Goal: Task Accomplishment & Management: Manage account settings

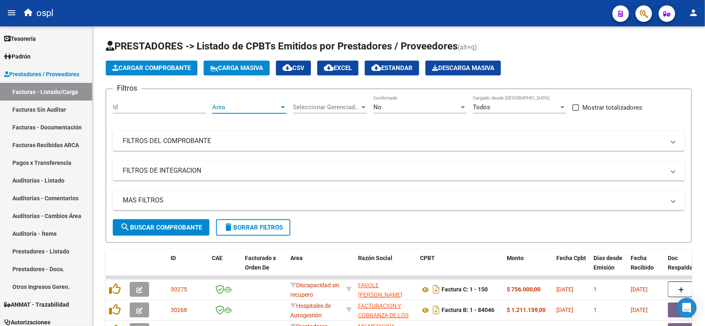
click at [234, 104] on span "Area" at bounding box center [245, 107] width 67 height 7
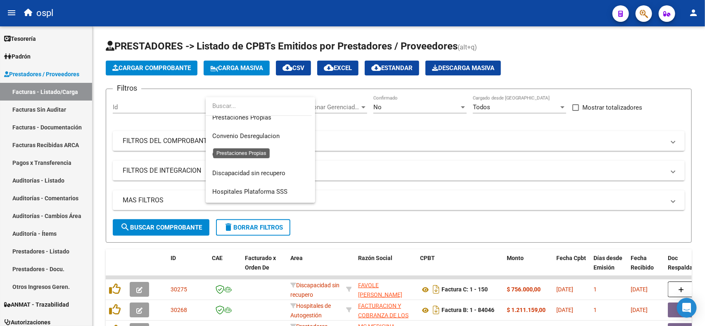
scroll to position [103, 0]
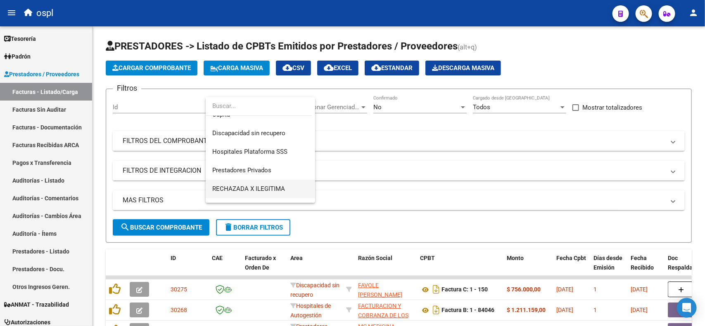
click at [279, 183] on span "RECHAZADA X ILEGITIMA" at bounding box center [260, 189] width 96 height 19
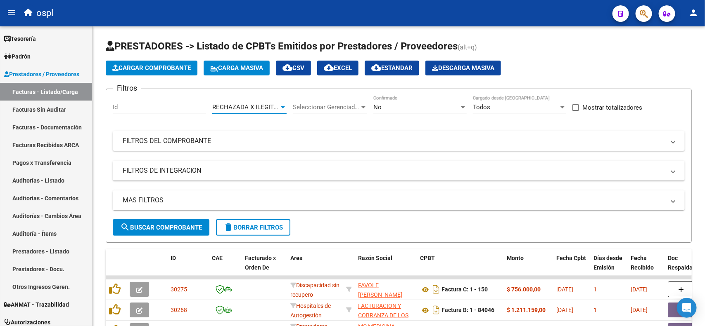
click at [168, 144] on mat-expansion-panel-header "FILTROS DEL COMPROBANTE" at bounding box center [399, 141] width 572 height 20
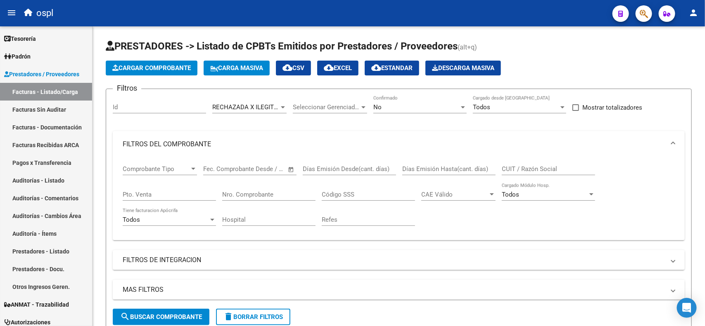
click at [291, 168] on span "Open calendar" at bounding box center [291, 170] width 20 height 20
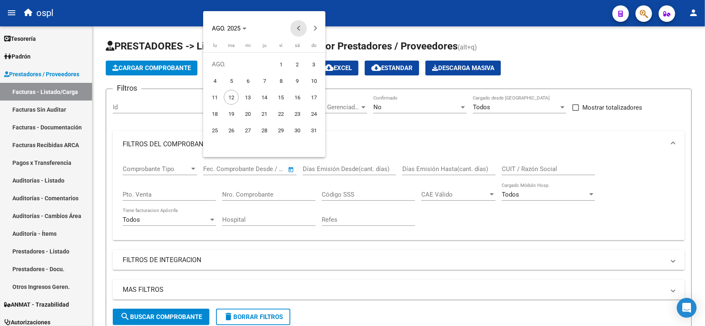
click at [296, 27] on span "Previous month" at bounding box center [298, 28] width 17 height 17
click at [314, 65] on span "1" at bounding box center [313, 64] width 15 height 15
type input "1/6/2025"
click at [291, 168] on div at bounding box center [352, 163] width 705 height 326
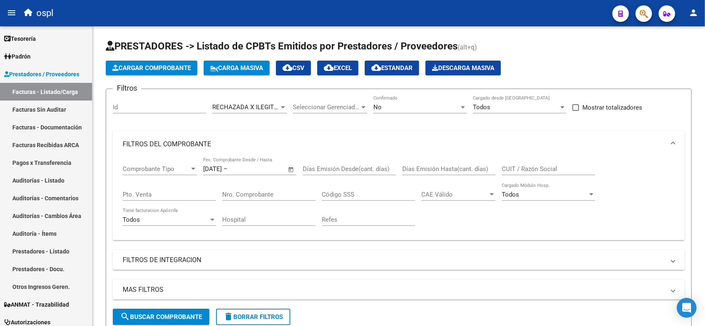
click at [291, 168] on span "Open calendar" at bounding box center [291, 170] width 20 height 20
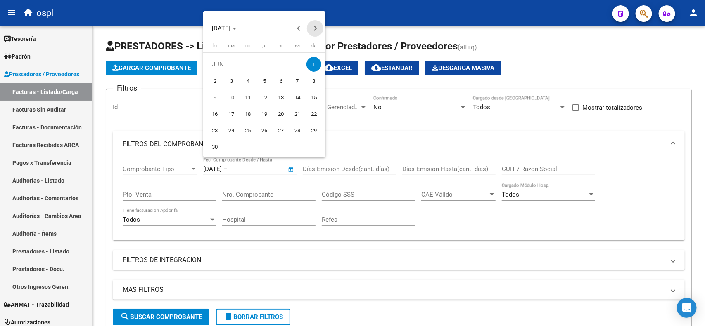
click at [314, 27] on button "Next month" at bounding box center [315, 28] width 17 height 17
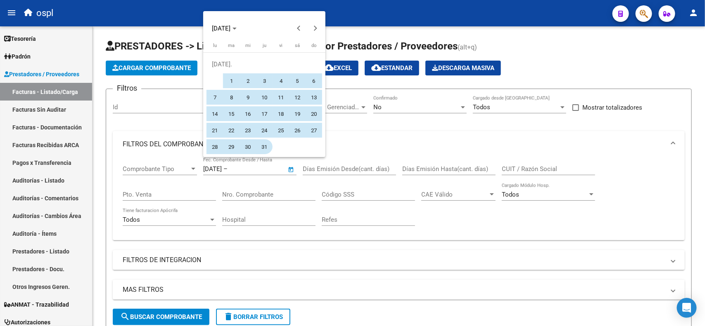
click at [263, 144] on span "31" at bounding box center [264, 147] width 15 height 15
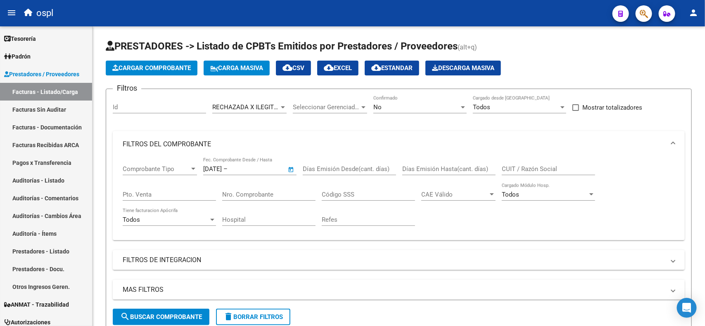
type input "31/7/2025"
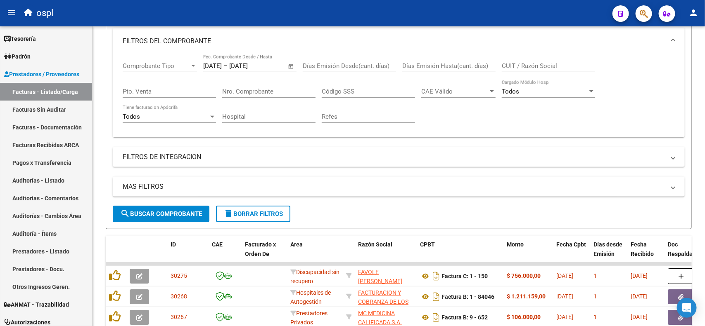
click at [182, 211] on span "search Buscar Comprobante" at bounding box center [161, 214] width 82 height 7
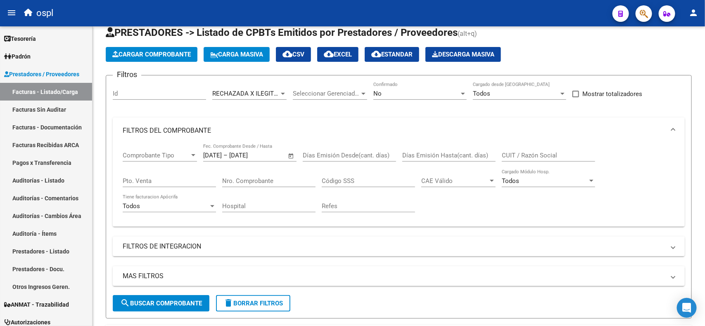
scroll to position [0, 0]
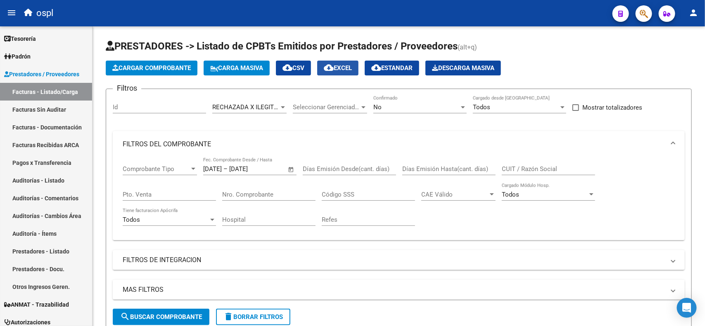
click at [333, 70] on mat-icon "cloud_download" at bounding box center [329, 68] width 10 height 10
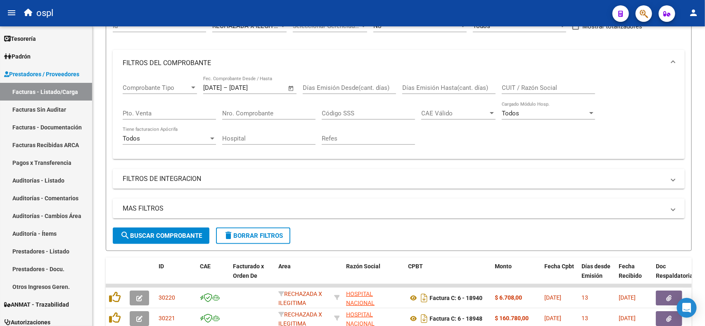
scroll to position [103, 0]
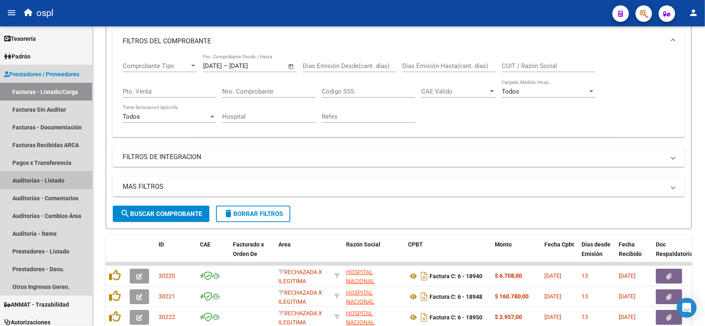
click at [24, 185] on link "Auditorías - Listado" at bounding box center [46, 181] width 92 height 18
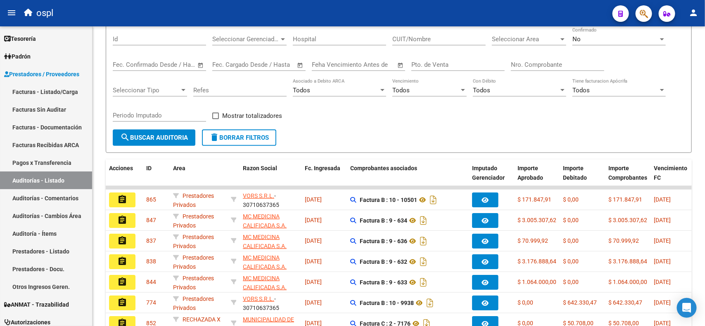
scroll to position [52, 0]
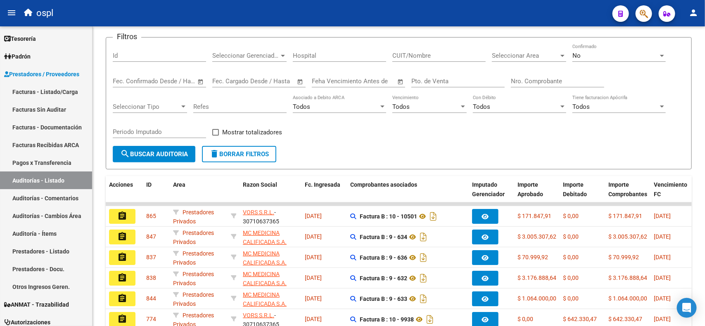
click at [178, 184] on span "Area" at bounding box center [179, 185] width 12 height 7
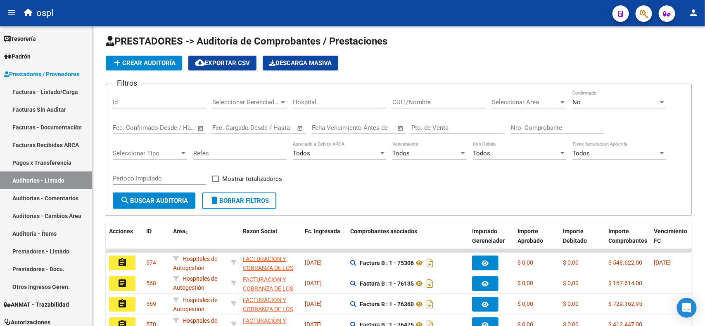
scroll to position [0, 0]
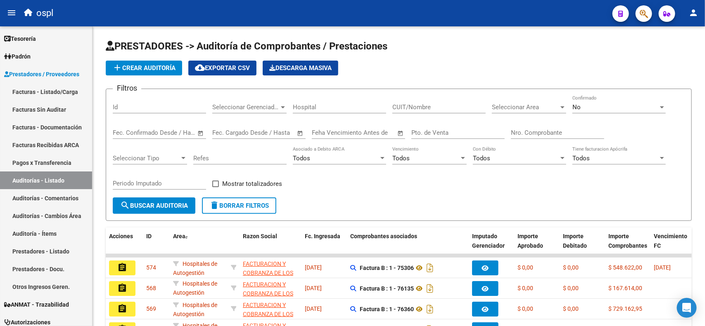
click at [520, 108] on span "Seleccionar Area" at bounding box center [525, 107] width 67 height 7
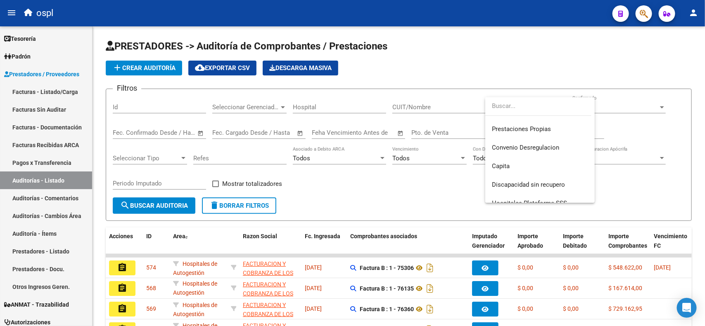
scroll to position [103, 0]
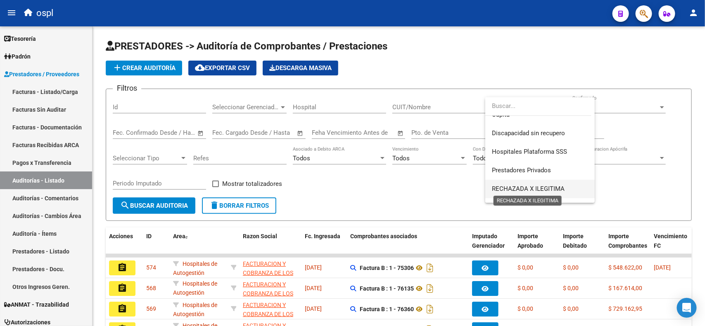
click at [536, 186] on span "RECHAZADA X ILEGITIMA" at bounding box center [528, 188] width 73 height 7
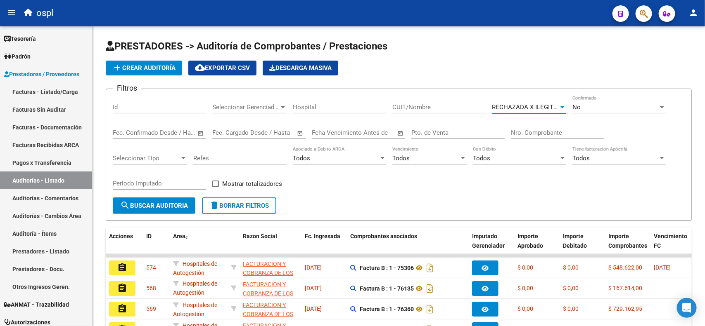
click at [149, 206] on span "search Buscar Auditoria" at bounding box center [154, 205] width 68 height 7
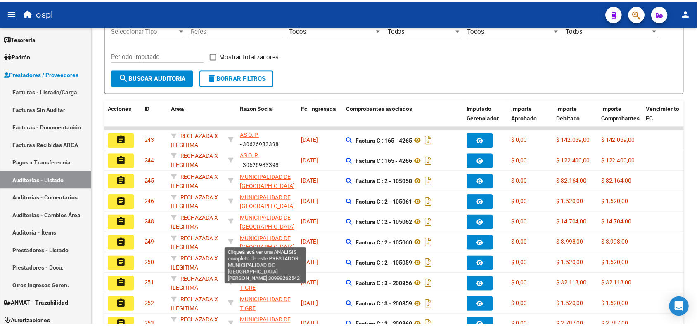
scroll to position [91, 0]
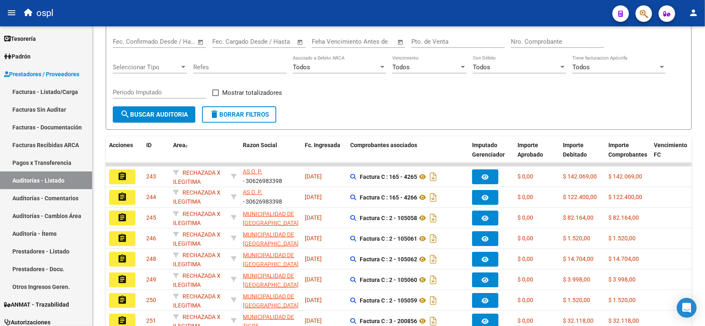
click at [269, 216] on app-link-go-to "MUNICIPALIDAD DE [GEOGRAPHIC_DATA][PERSON_NAME]" at bounding box center [271, 224] width 56 height 28
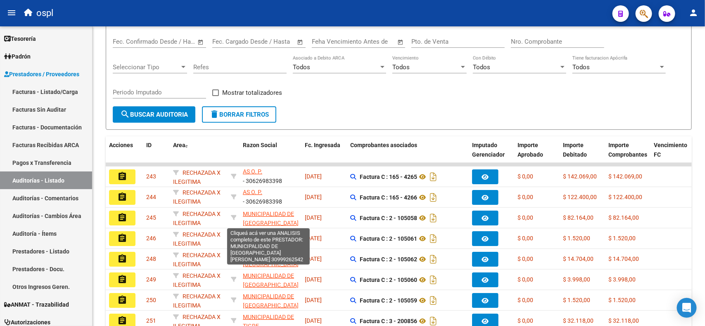
click at [252, 211] on span "MUNICIPALIDAD DE [GEOGRAPHIC_DATA][PERSON_NAME]" at bounding box center [271, 224] width 56 height 26
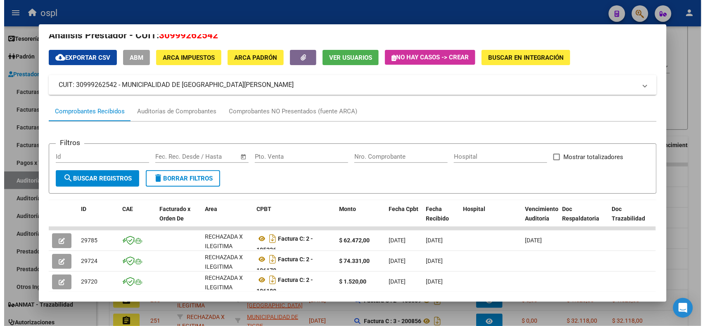
scroll to position [0, 0]
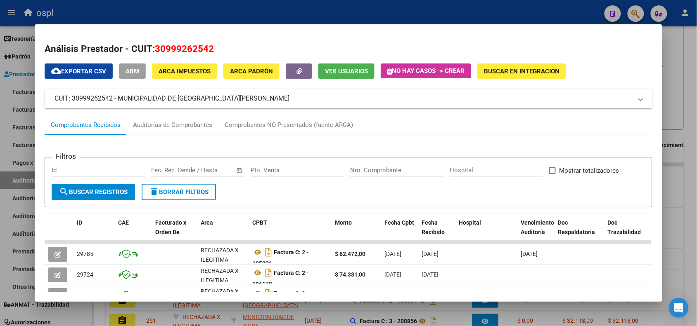
click at [68, 52] on h2 "Análisis Prestador - CUIT: 30999262542" at bounding box center [348, 49] width 607 height 14
drag, startPoint x: 216, startPoint y: 47, endPoint x: 150, endPoint y: 52, distance: 66.2
click at [150, 52] on h2 "Análisis Prestador - CUIT: 30999262542" at bounding box center [348, 49] width 607 height 14
copy h2 "30999262542"
click at [670, 44] on div at bounding box center [348, 163] width 697 height 326
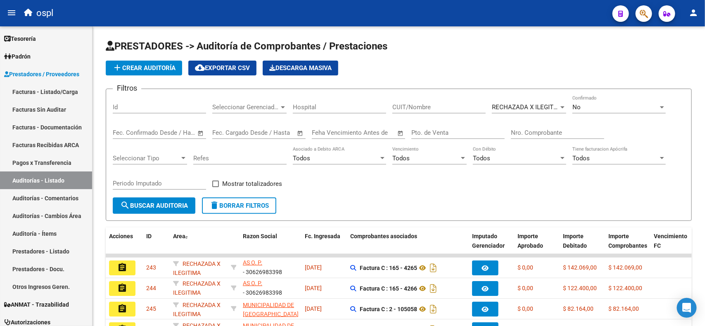
click at [456, 104] on input "CUIT/Nombre" at bounding box center [438, 107] width 93 height 7
paste input "30999262542"
click at [151, 203] on span "search Buscar Auditoria" at bounding box center [154, 205] width 68 height 7
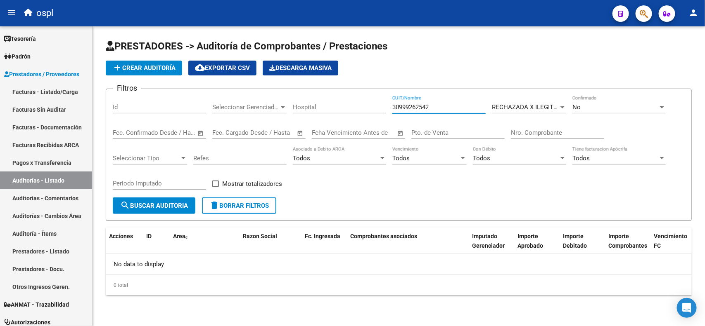
click at [395, 104] on input "30999262542" at bounding box center [438, 107] width 93 height 7
type input "30999262542"
click at [146, 202] on span "search Buscar Auditoria" at bounding box center [154, 205] width 68 height 7
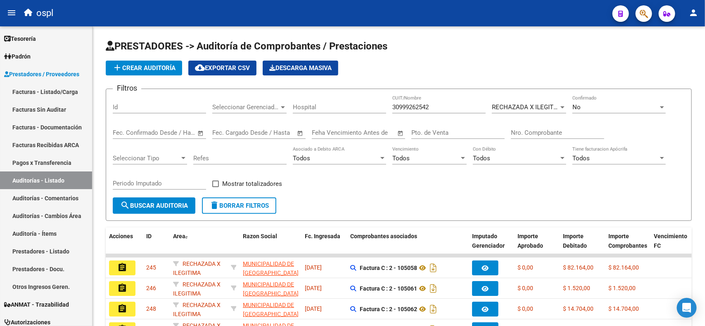
click at [698, 16] on button "person" at bounding box center [693, 13] width 17 height 17
click at [692, 31] on button "person Mi Perfil" at bounding box center [676, 35] width 50 height 20
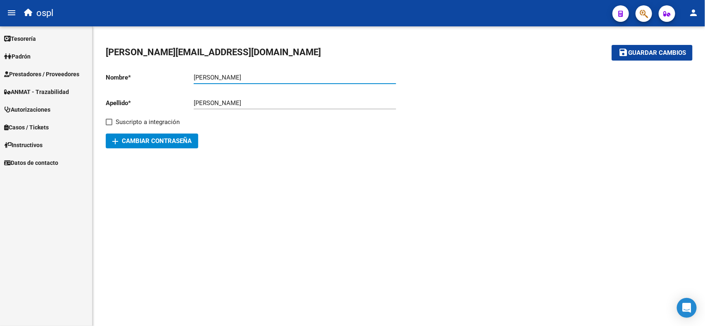
drag, startPoint x: 228, startPoint y: 77, endPoint x: 169, endPoint y: 75, distance: 58.6
click at [169, 75] on app-form-text-field "Nombre * Maria Ingresar nombre" at bounding box center [251, 77] width 290 height 7
click at [689, 17] on button "person" at bounding box center [693, 13] width 17 height 17
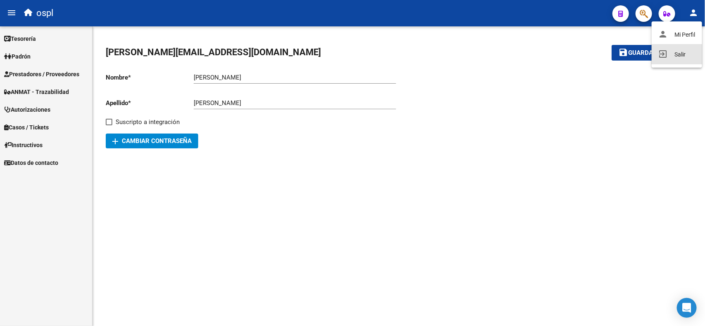
click at [680, 54] on button "exit_to_app Salir" at bounding box center [676, 55] width 50 height 20
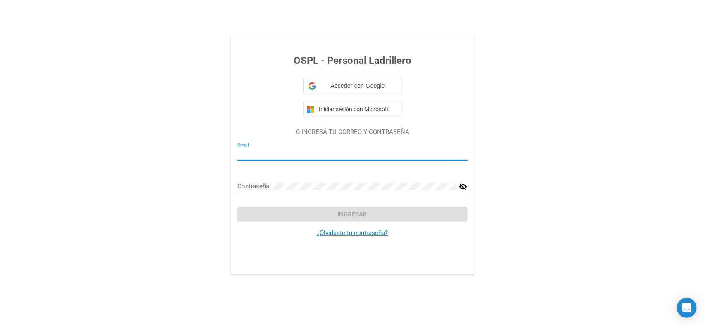
type input "[PERSON_NAME][EMAIL_ADDRESS][DOMAIN_NAME]"
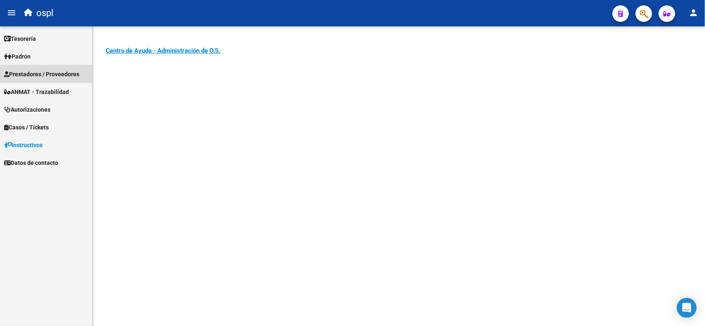
click at [45, 73] on span "Prestadores / Proveedores" at bounding box center [41, 74] width 75 height 9
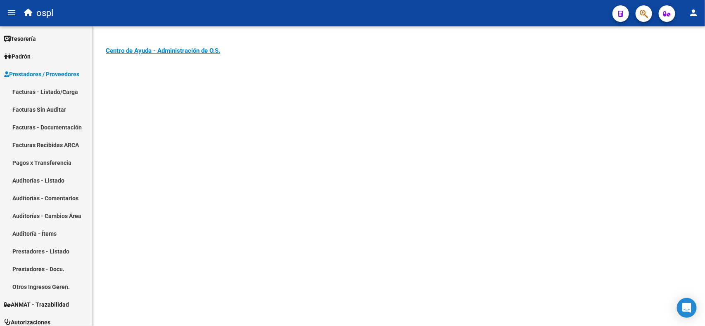
click at [50, 86] on link "Facturas - Listado/Carga" at bounding box center [46, 92] width 92 height 18
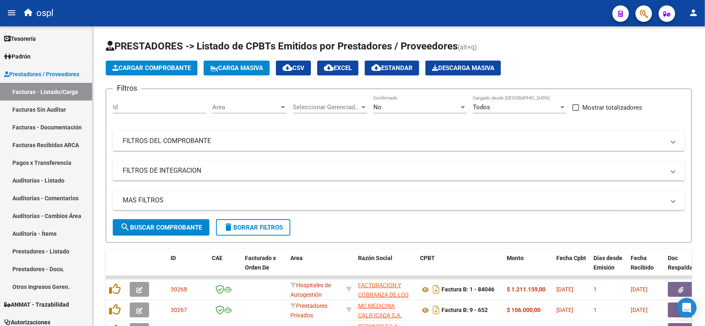
click at [258, 104] on span "Area" at bounding box center [245, 107] width 67 height 7
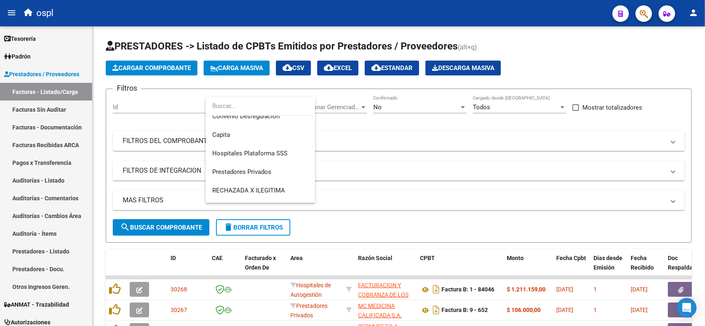
scroll to position [98, 0]
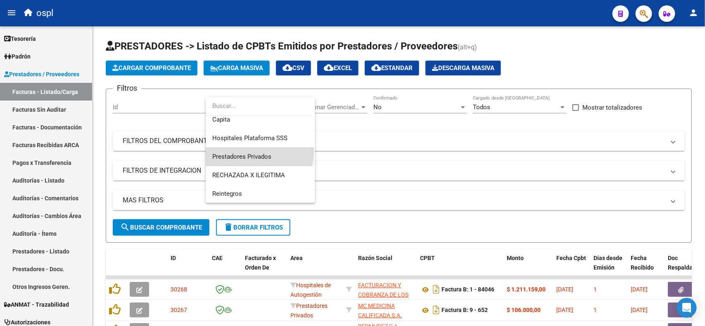
click at [255, 151] on span "Prestadores Privados" at bounding box center [260, 157] width 96 height 19
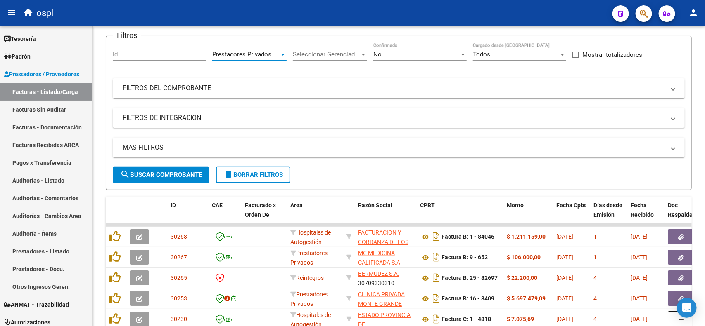
scroll to position [0, 0]
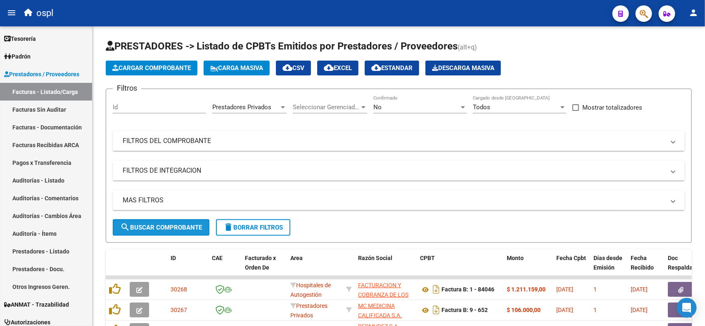
click at [176, 225] on span "search Buscar Comprobante" at bounding box center [161, 227] width 82 height 7
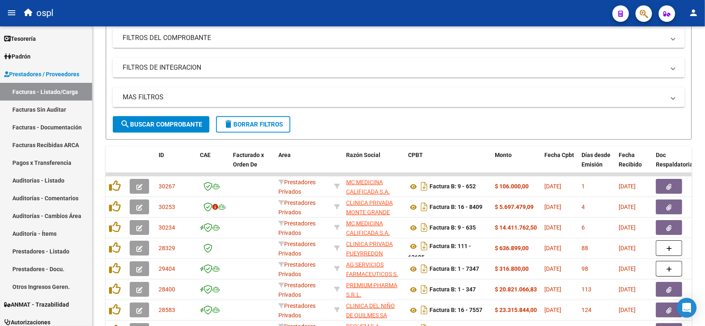
scroll to position [155, 0]
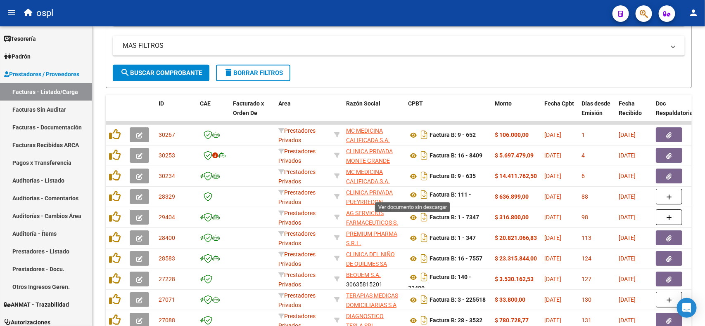
click at [412, 191] on icon at bounding box center [413, 195] width 11 height 10
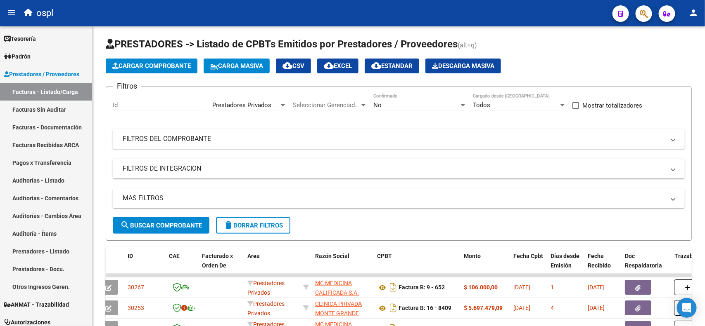
scroll to position [0, 0]
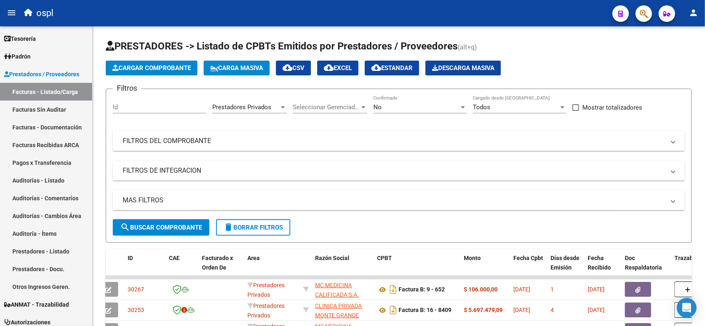
click at [255, 107] on span "Prestadores Privados" at bounding box center [241, 107] width 59 height 7
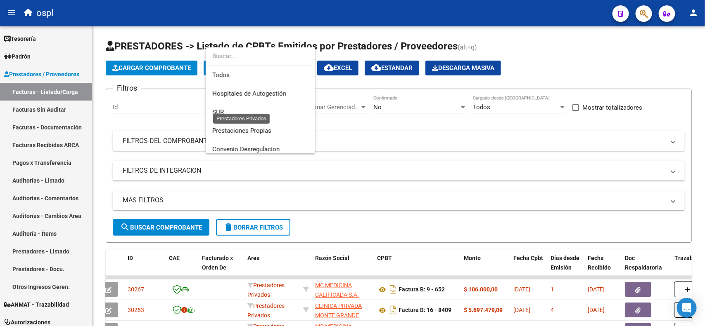
scroll to position [98, 0]
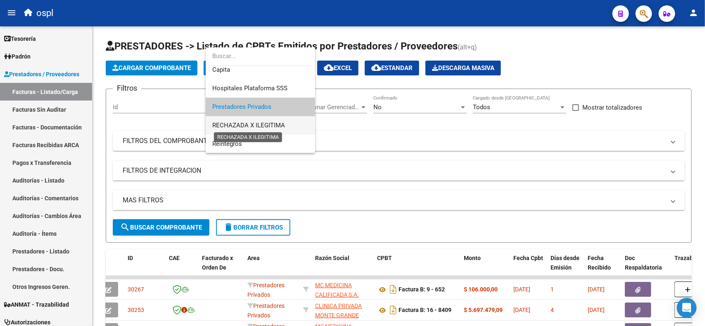
click at [258, 123] on span "RECHAZADA X ILEGITIMA" at bounding box center [248, 125] width 73 height 7
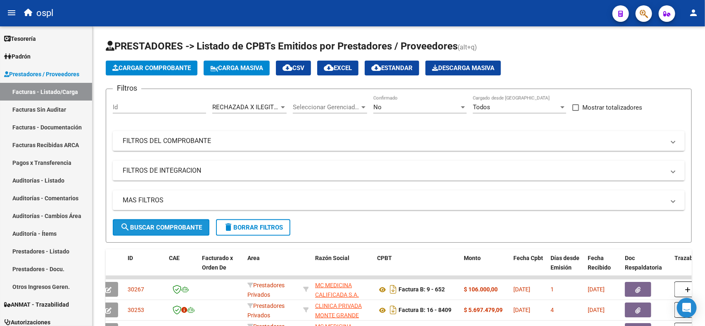
click at [177, 227] on span "search Buscar Comprobante" at bounding box center [161, 227] width 82 height 7
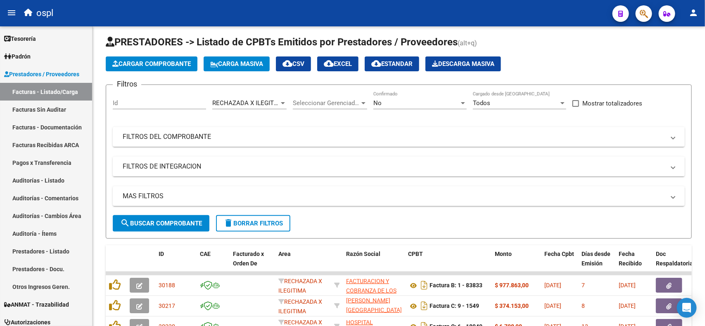
scroll to position [0, 0]
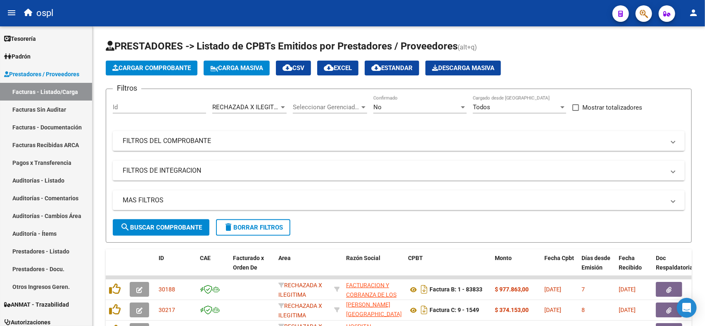
click at [440, 106] on div "No" at bounding box center [416, 107] width 86 height 7
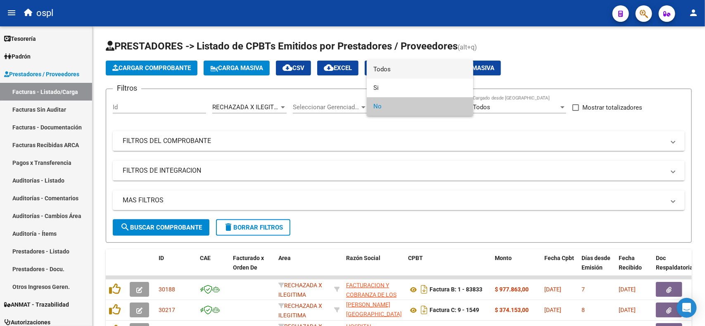
click at [413, 72] on span "Todos" at bounding box center [419, 69] width 93 height 19
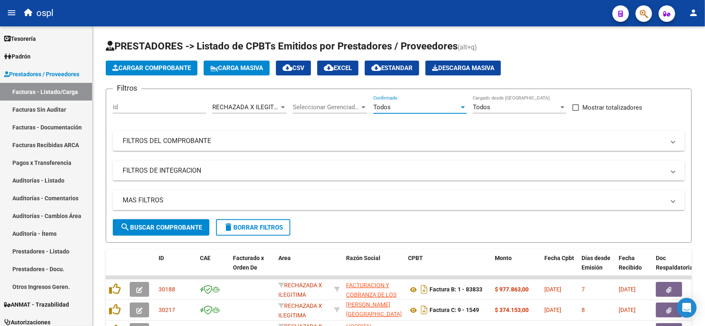
click at [71, 88] on link "Facturas - Listado/Carga" at bounding box center [46, 92] width 92 height 18
click at [293, 142] on mat-panel-title "FILTROS DEL COMPROBANTE" at bounding box center [394, 141] width 542 height 9
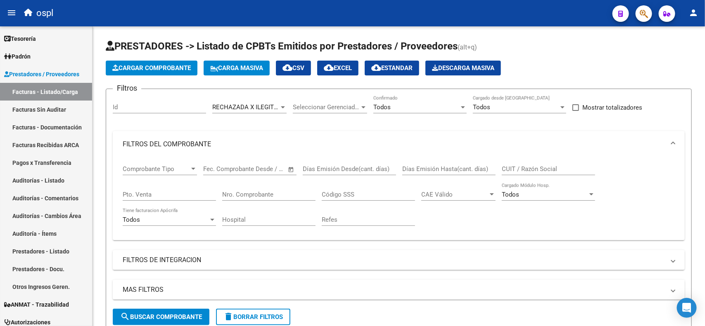
click at [261, 192] on input "Nro. Comprobante" at bounding box center [268, 194] width 93 height 7
type input "2"
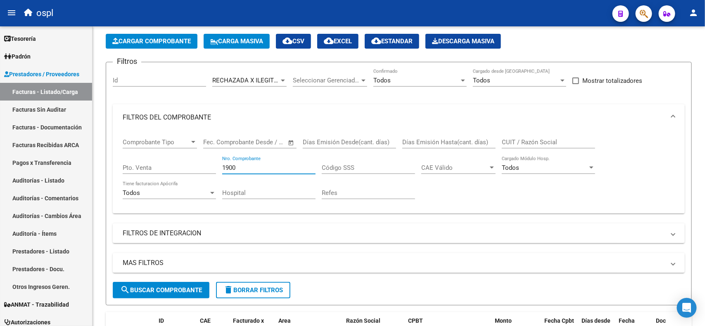
scroll to position [52, 0]
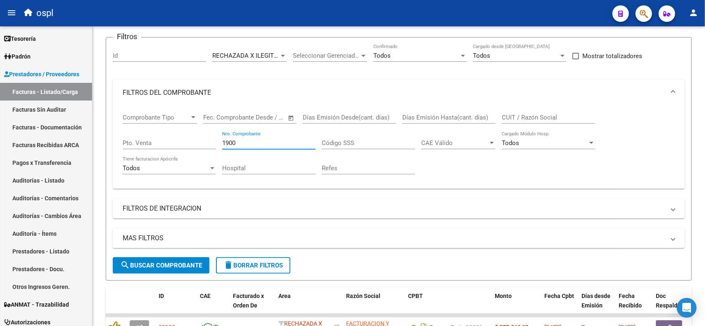
type input "1900"
click at [175, 259] on button "search Buscar Comprobante" at bounding box center [161, 266] width 97 height 17
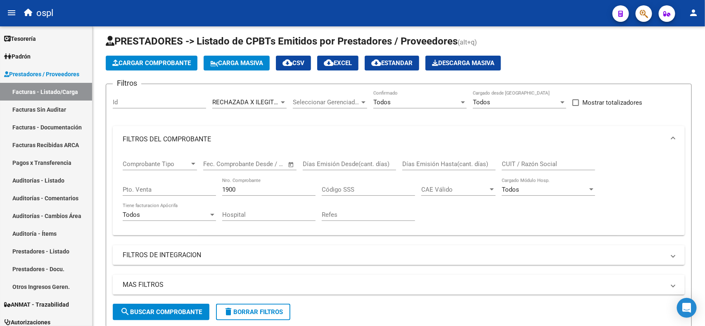
scroll to position [0, 0]
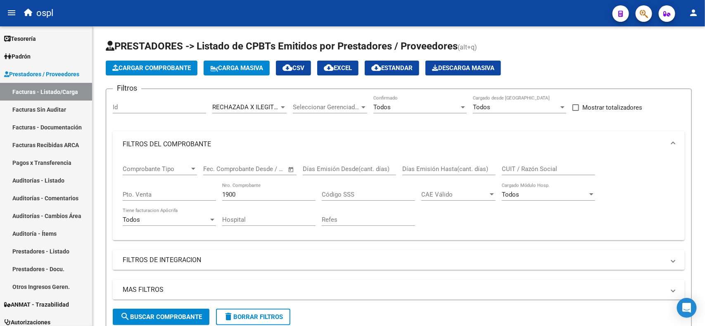
click at [390, 110] on div "Todos" at bounding box center [416, 107] width 86 height 7
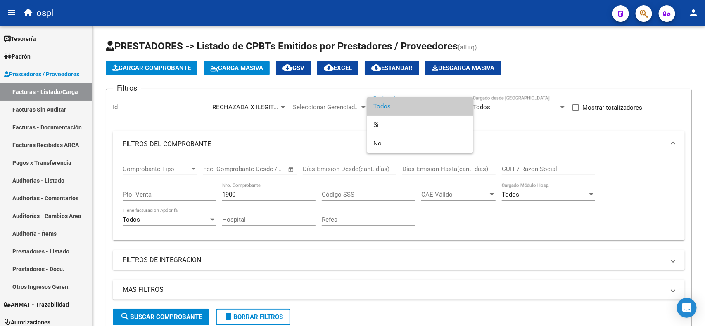
click at [261, 129] on div at bounding box center [352, 163] width 705 height 326
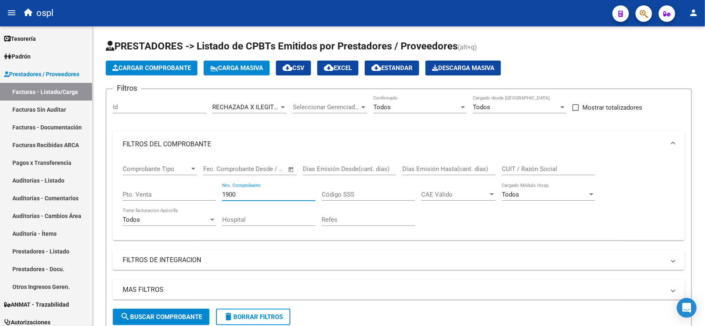
drag, startPoint x: 250, startPoint y: 195, endPoint x: 220, endPoint y: 197, distance: 30.2
click at [220, 197] on div "Comprobante Tipo Comprobante Tipo Start date – End date Fec. Comprobante Desde …" at bounding box center [399, 196] width 552 height 76
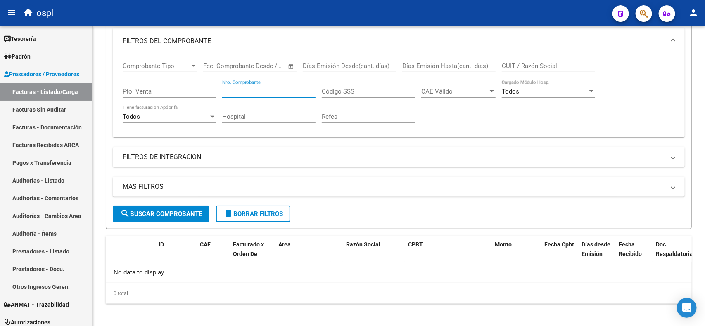
click at [194, 211] on span "search Buscar Comprobante" at bounding box center [161, 214] width 82 height 7
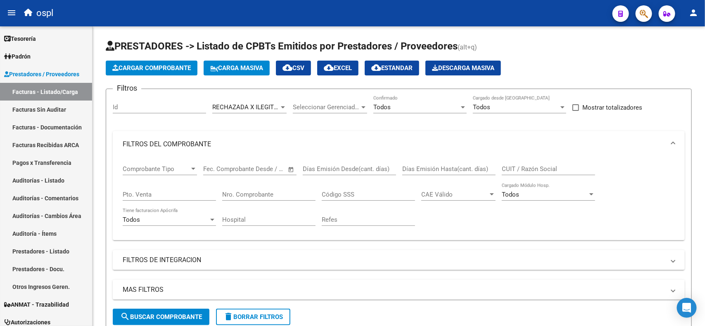
click at [248, 194] on input "Nro. Comprobante" at bounding box center [268, 194] width 93 height 7
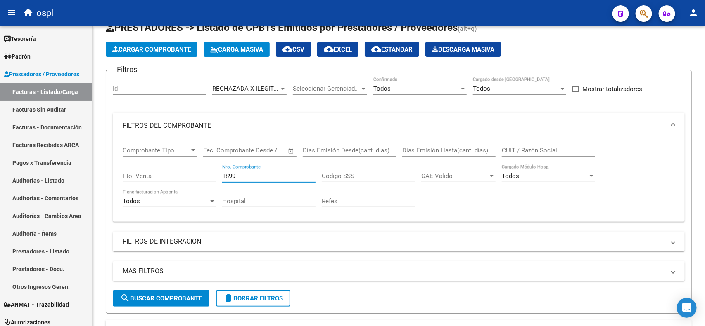
scroll to position [52, 0]
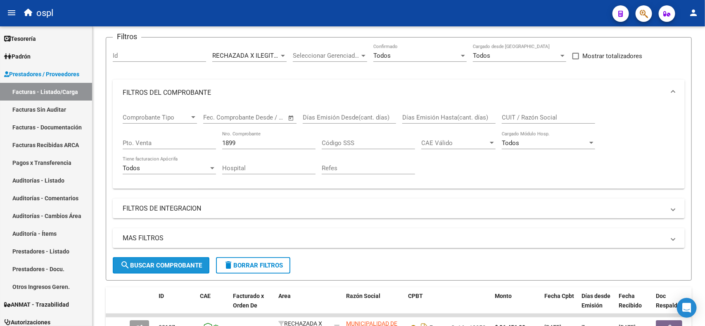
click at [177, 262] on span "search Buscar Comprobante" at bounding box center [161, 265] width 82 height 7
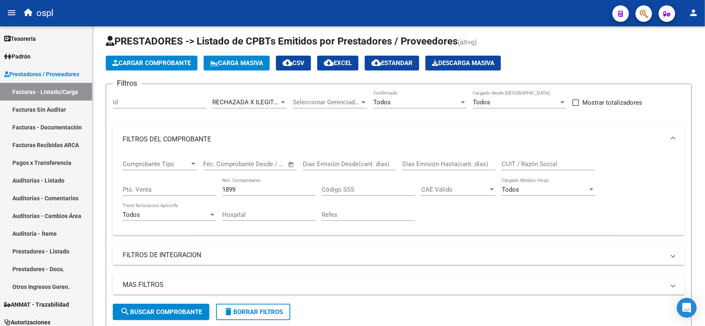
scroll to position [0, 0]
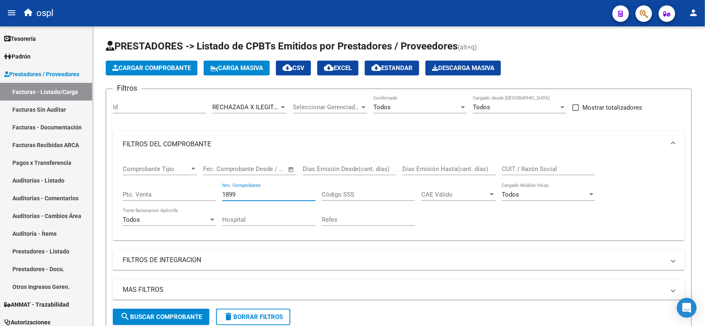
drag, startPoint x: 248, startPoint y: 193, endPoint x: 200, endPoint y: 193, distance: 47.5
click at [200, 193] on div "Comprobante Tipo Comprobante Tipo Start date – End date Fec. Comprobante Desde …" at bounding box center [399, 196] width 552 height 76
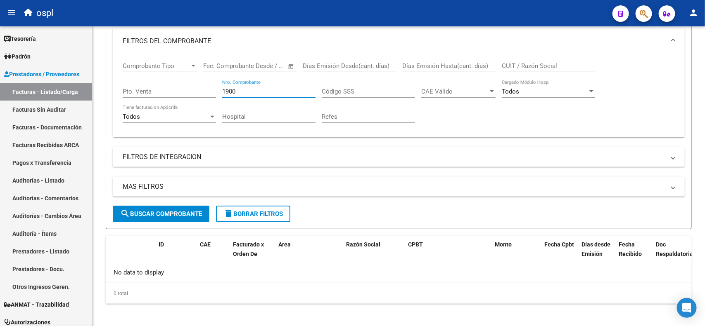
type input "1900"
click at [201, 218] on button "search Buscar Comprobante" at bounding box center [161, 214] width 97 height 17
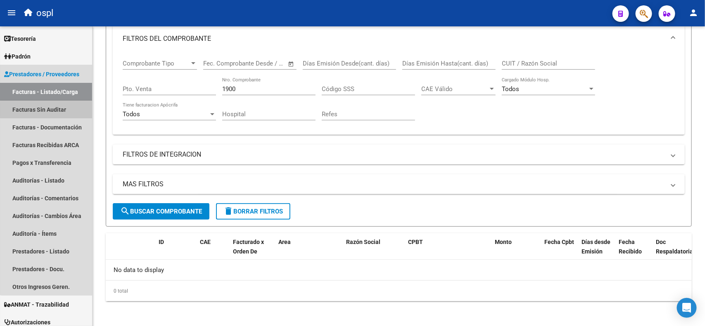
click at [54, 110] on link "Facturas Sin Auditar" at bounding box center [46, 110] width 92 height 18
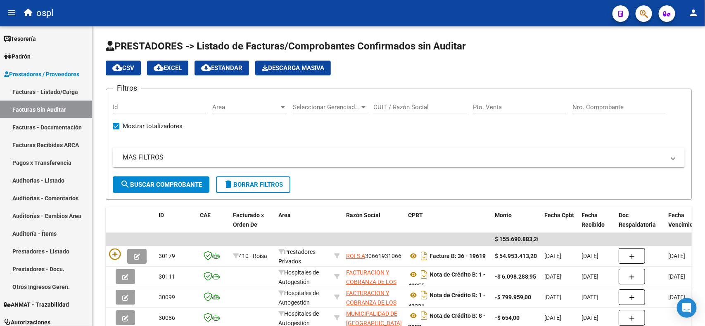
click at [42, 176] on link "Auditorías - Listado" at bounding box center [46, 181] width 92 height 18
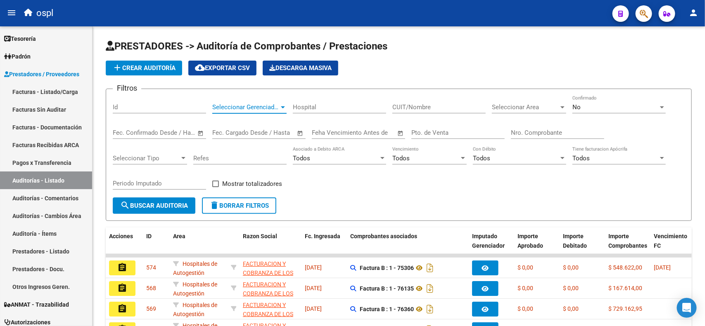
click at [270, 108] on span "Seleccionar Gerenciador" at bounding box center [245, 107] width 67 height 7
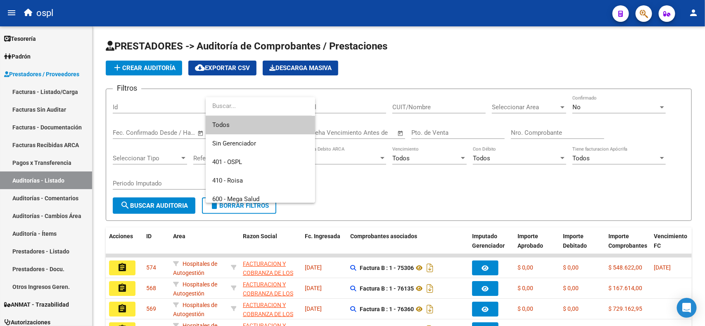
click at [446, 78] on div at bounding box center [352, 163] width 705 height 326
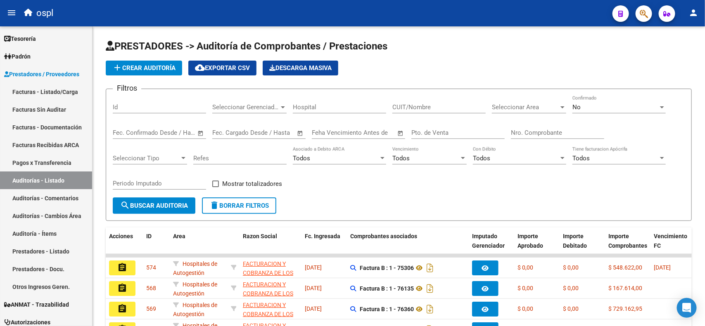
click at [537, 106] on span "Seleccionar Area" at bounding box center [525, 107] width 67 height 7
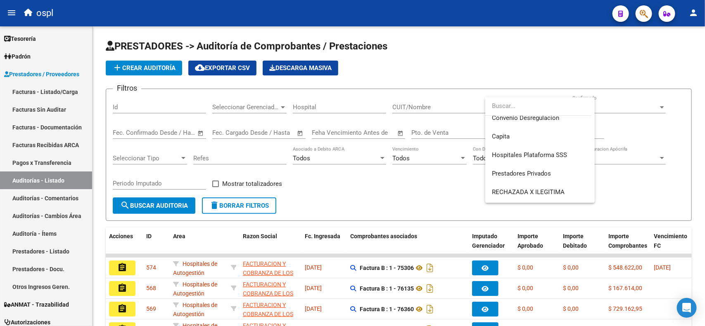
scroll to position [98, 0]
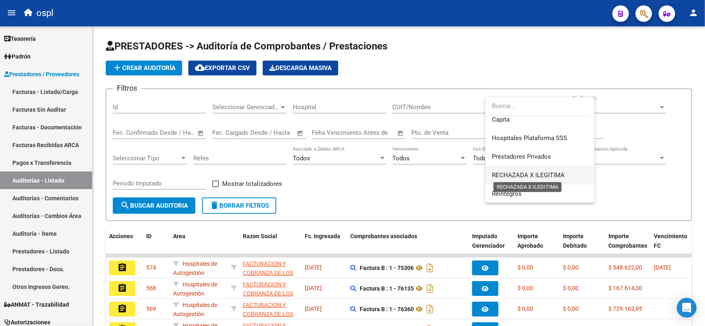
click at [511, 173] on span "RECHAZADA X ILEGITIMA" at bounding box center [528, 175] width 73 height 7
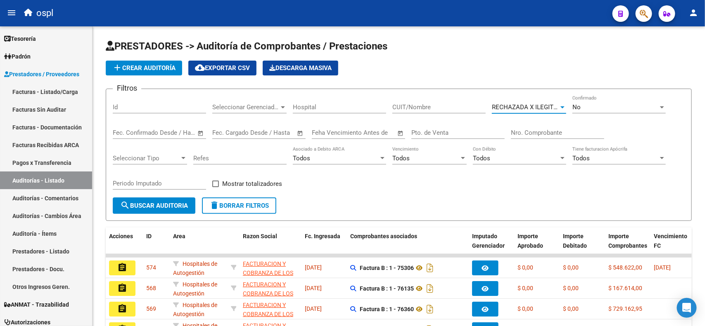
click at [528, 132] on input "Nro. Comprobante" at bounding box center [557, 132] width 93 height 7
type input "1900"
click at [629, 109] on div "No" at bounding box center [615, 107] width 86 height 7
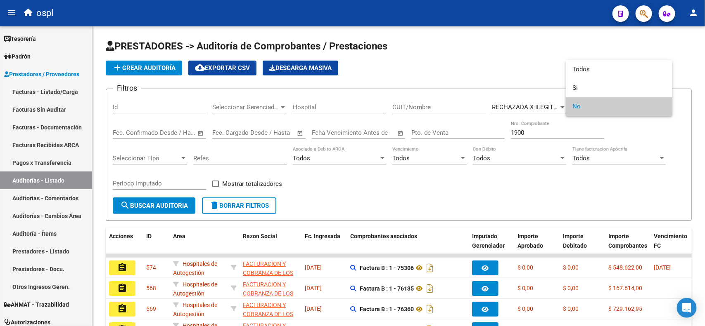
click at [165, 200] on div at bounding box center [352, 163] width 705 height 326
click at [153, 202] on span "search Buscar Auditoria" at bounding box center [154, 205] width 68 height 7
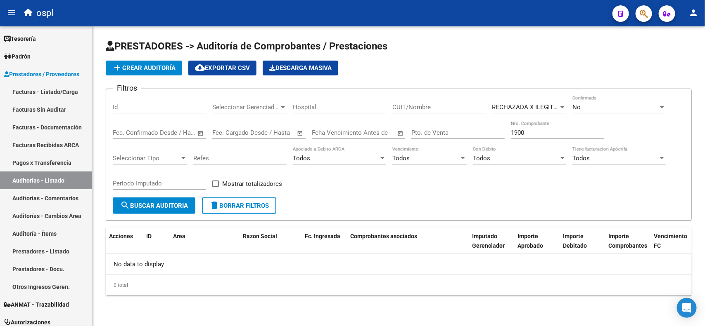
click at [582, 108] on div "No" at bounding box center [615, 107] width 86 height 7
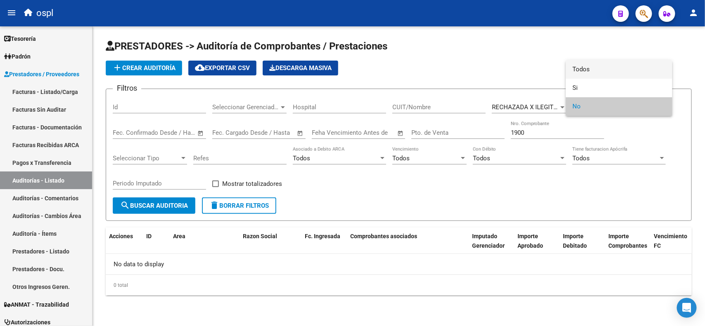
click at [594, 69] on span "Todos" at bounding box center [618, 69] width 93 height 19
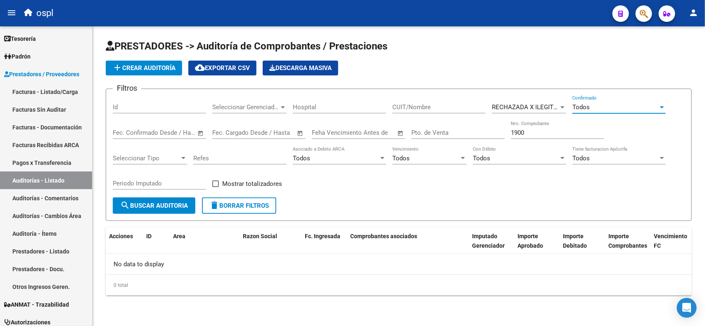
click at [160, 200] on button "search Buscar Auditoria" at bounding box center [154, 206] width 83 height 17
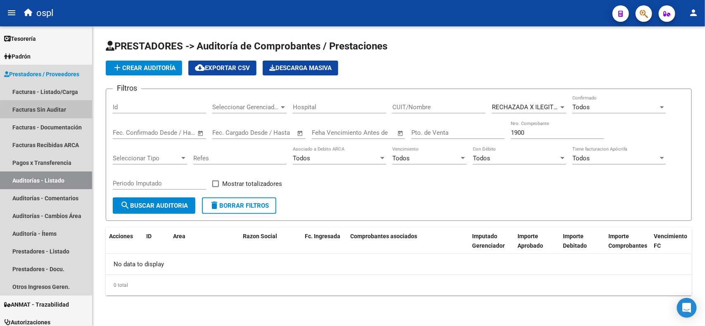
click at [56, 111] on link "Facturas Sin Auditar" at bounding box center [46, 110] width 92 height 18
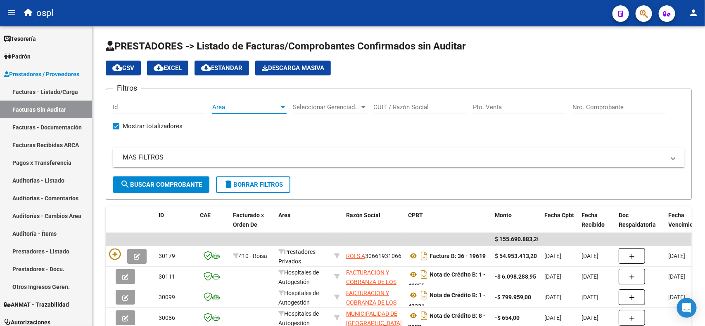
click at [255, 104] on span "Area" at bounding box center [245, 107] width 67 height 7
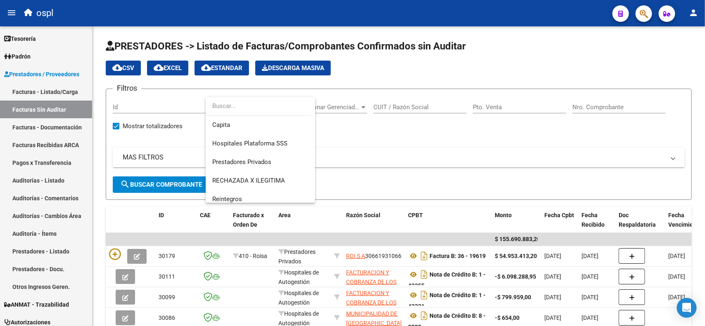
scroll to position [98, 0]
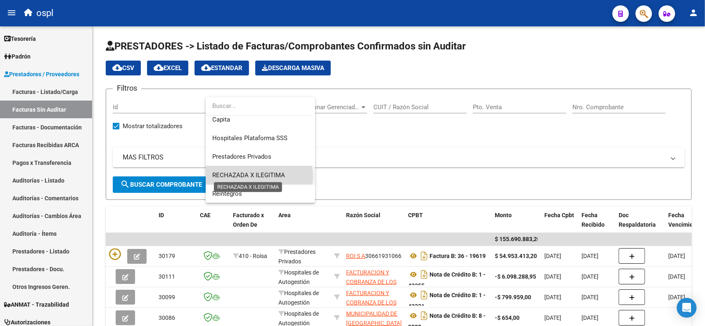
click at [256, 177] on span "RECHAZADA X ILEGITIMA" at bounding box center [248, 175] width 73 height 7
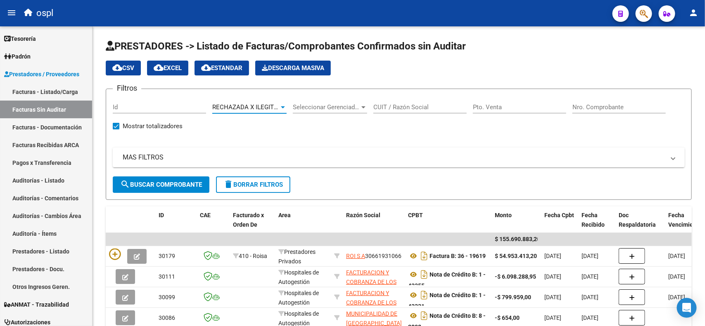
click at [143, 184] on span "search Buscar Comprobante" at bounding box center [161, 184] width 82 height 7
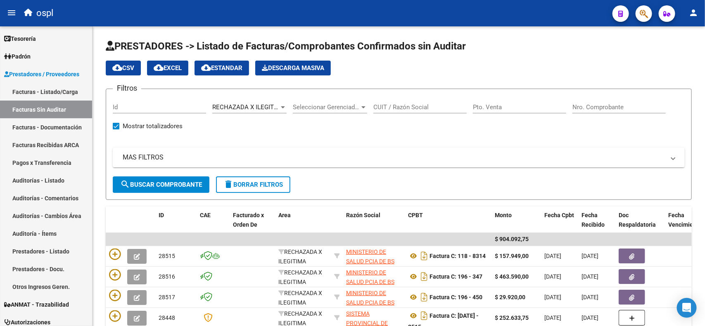
click at [586, 106] on input "Nro. Comprobante" at bounding box center [618, 107] width 93 height 7
type input "1900"
click at [172, 186] on span "search Buscar Comprobante" at bounding box center [161, 184] width 82 height 7
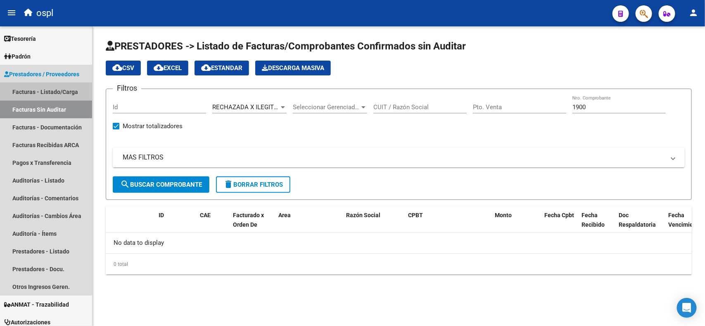
click at [39, 94] on link "Facturas - Listado/Carga" at bounding box center [46, 92] width 92 height 18
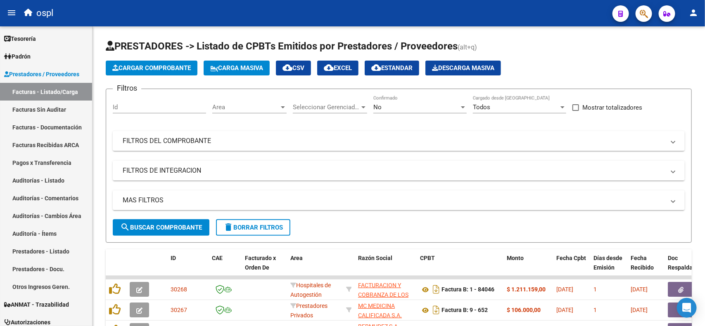
click at [260, 110] on span "Area" at bounding box center [245, 107] width 67 height 7
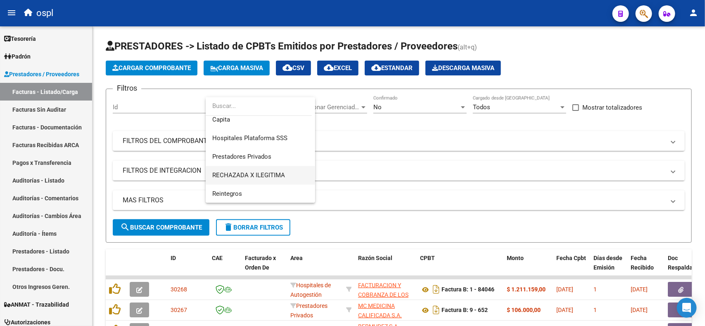
click at [257, 173] on span "RECHAZADA X ILEGITIMA" at bounding box center [248, 175] width 73 height 7
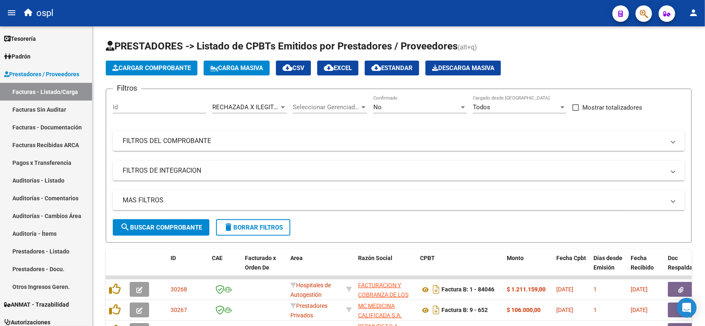
click at [413, 111] on div "No Confirmado" at bounding box center [419, 105] width 93 height 18
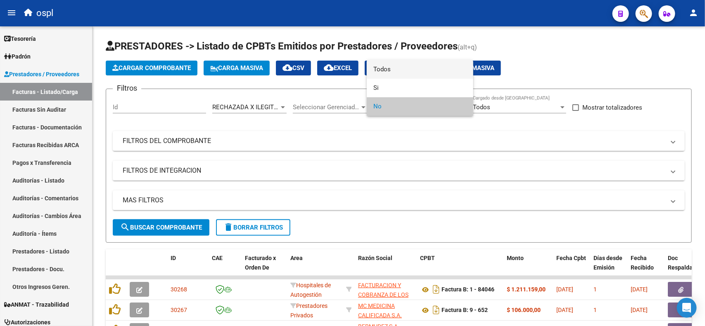
click at [416, 68] on span "Todos" at bounding box center [419, 69] width 93 height 19
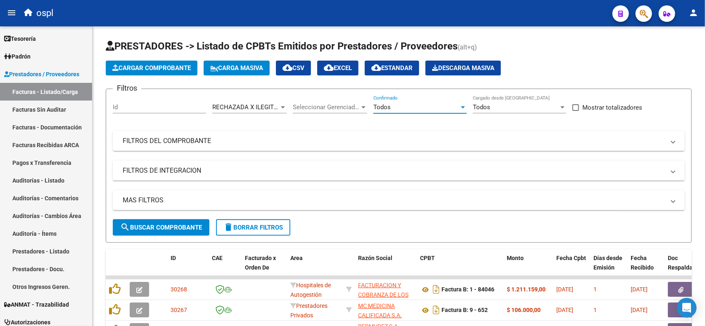
click at [196, 220] on button "search Buscar Comprobante" at bounding box center [161, 228] width 97 height 17
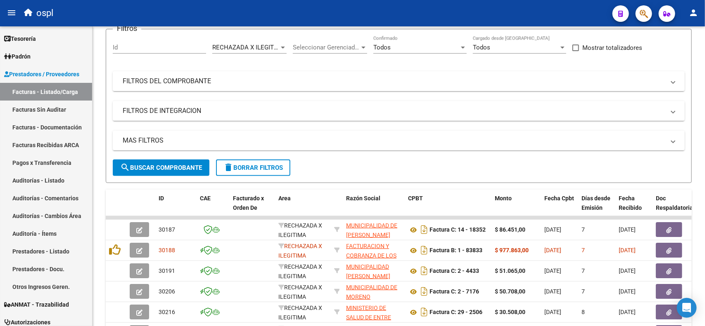
scroll to position [0, 0]
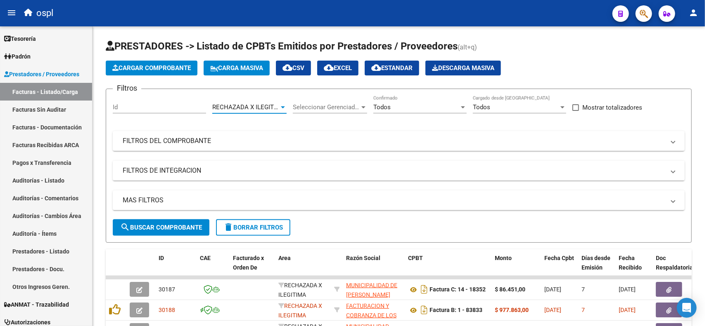
click at [272, 107] on span "RECHAZADA X ILEGITIMA" at bounding box center [248, 107] width 73 height 7
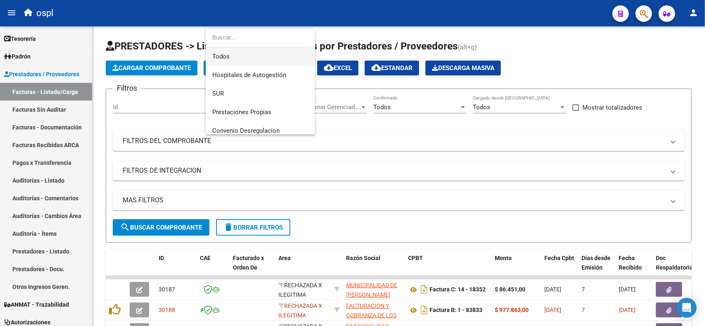
click at [239, 57] on span "Todos" at bounding box center [260, 56] width 96 height 19
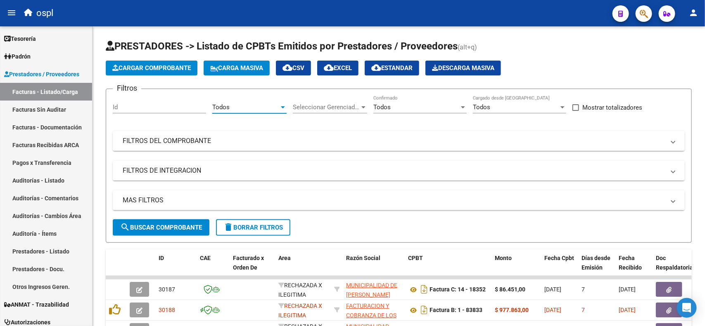
click at [173, 228] on span "search Buscar Comprobante" at bounding box center [161, 227] width 82 height 7
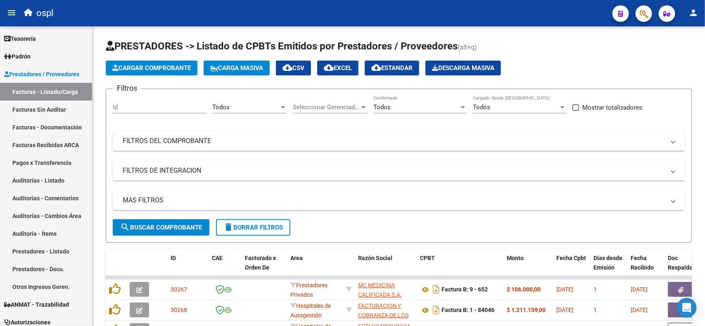
click at [325, 139] on mat-panel-title "FILTROS DEL COMPROBANTE" at bounding box center [394, 141] width 542 height 9
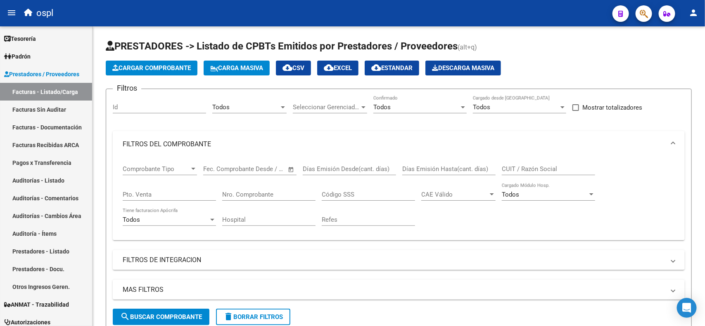
click at [298, 198] on div "Nro. Comprobante" at bounding box center [268, 192] width 93 height 18
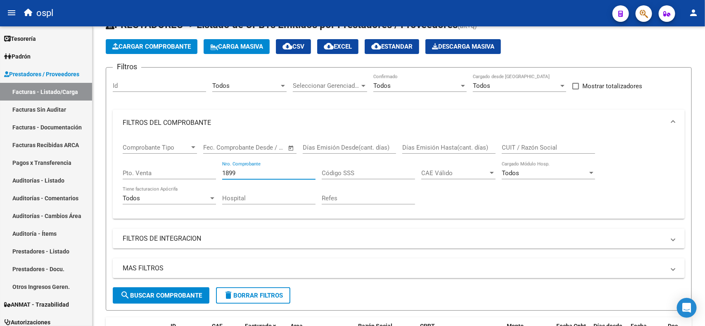
scroll to position [52, 0]
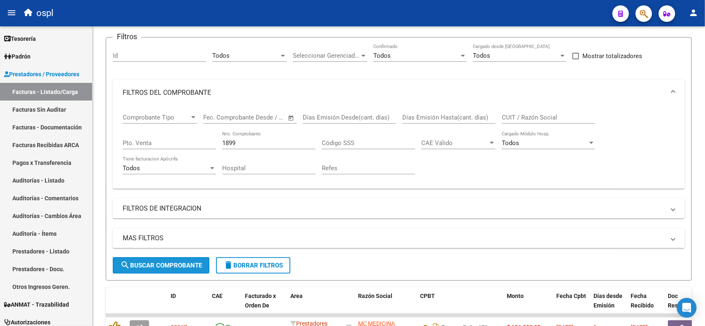
click at [194, 269] on button "search Buscar Comprobante" at bounding box center [161, 266] width 97 height 17
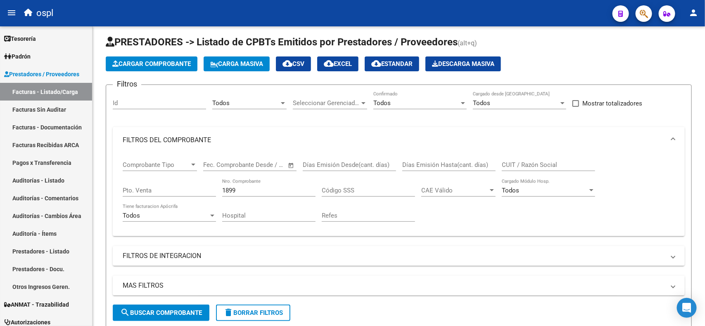
scroll to position [0, 0]
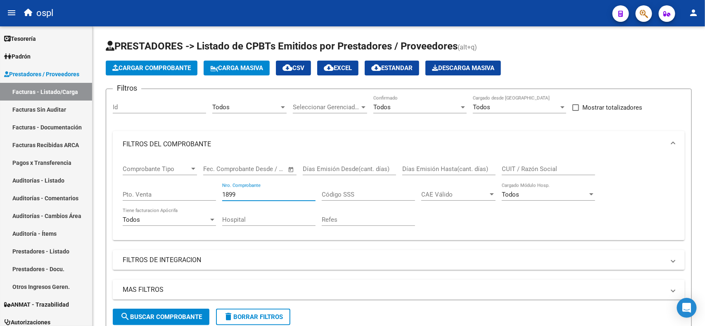
drag, startPoint x: 242, startPoint y: 191, endPoint x: 215, endPoint y: 192, distance: 26.8
click at [215, 192] on div "Comprobante Tipo Comprobante Tipo Start date – End date Fec. Comprobante Desde …" at bounding box center [399, 196] width 552 height 76
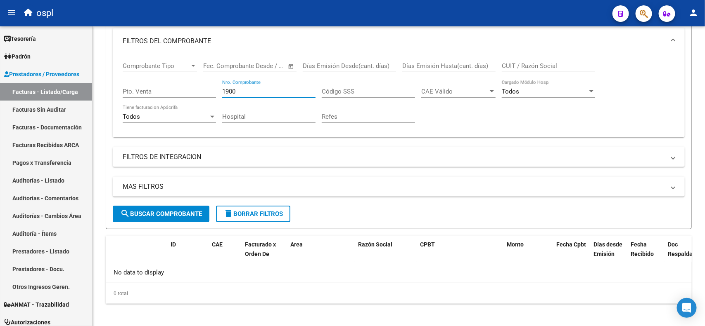
type input "1900"
click at [182, 217] on button "search Buscar Comprobante" at bounding box center [161, 214] width 97 height 17
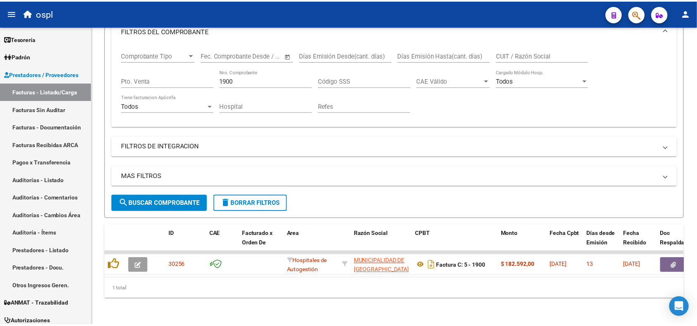
scroll to position [120, 0]
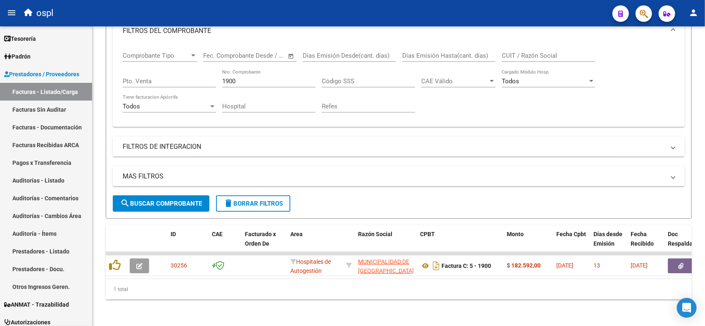
click at [137, 263] on icon "button" at bounding box center [139, 266] width 6 height 6
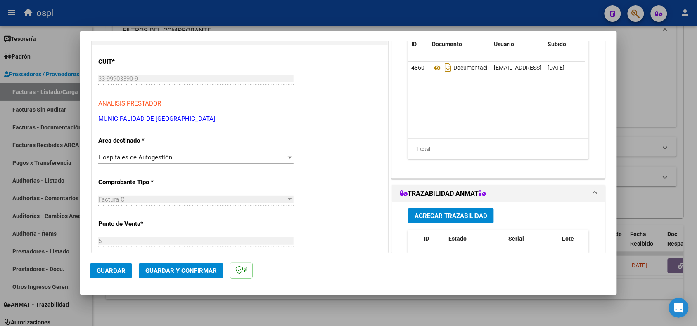
scroll to position [103, 0]
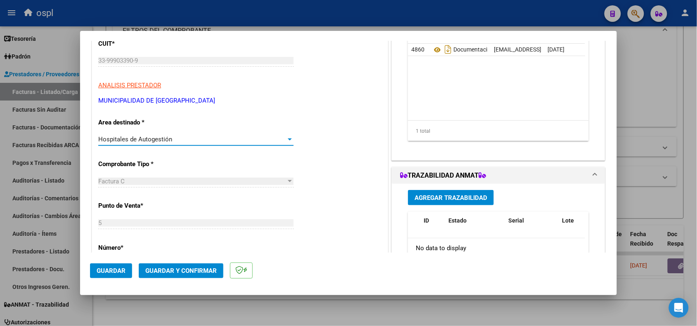
click at [267, 140] on div "Hospitales de Autogestión" at bounding box center [192, 139] width 188 height 7
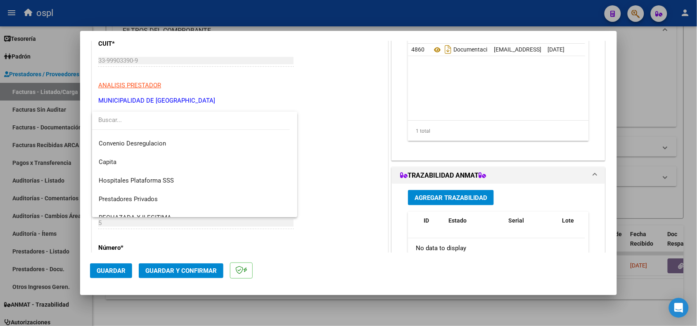
scroll to position [80, 0]
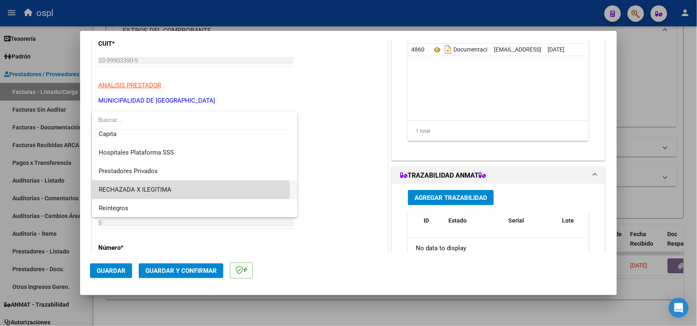
click at [178, 190] on span "RECHAZADA X ILEGITIMA" at bounding box center [195, 190] width 192 height 19
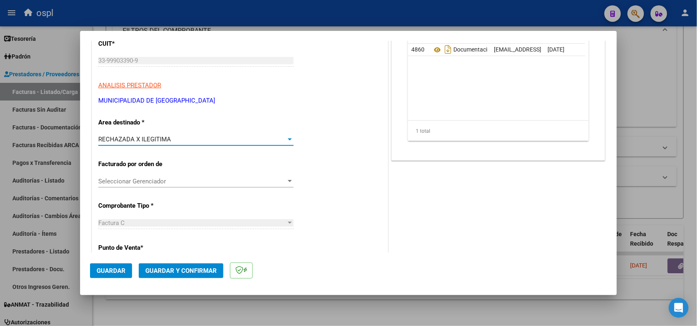
click at [116, 272] on span "Guardar" at bounding box center [111, 270] width 29 height 7
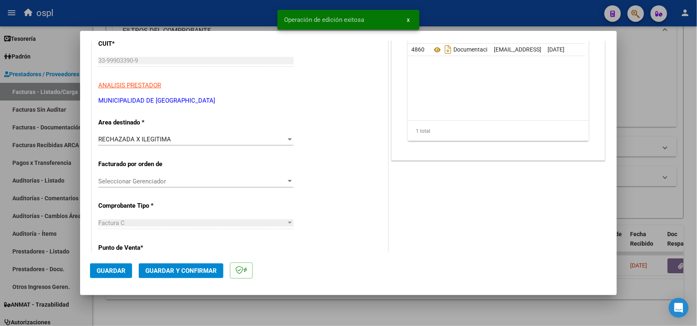
click at [312, 310] on div at bounding box center [348, 163] width 697 height 326
type input "$ 0,00"
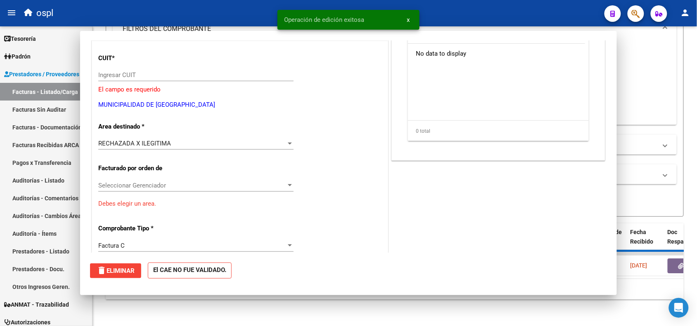
scroll to position [118, 0]
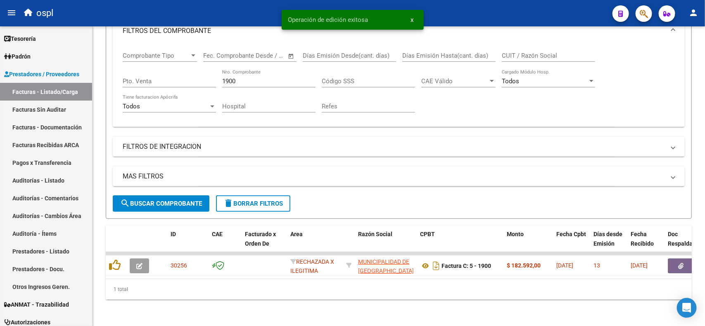
click at [144, 259] on button "button" at bounding box center [139, 266] width 19 height 15
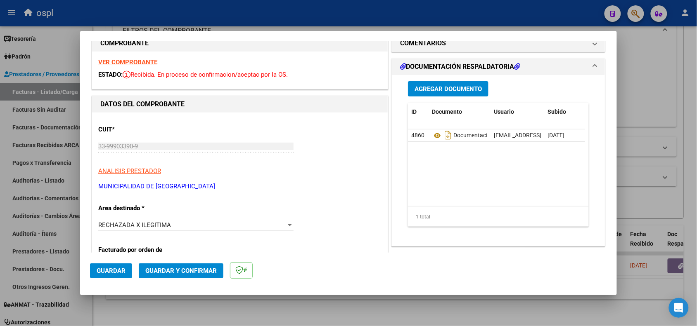
scroll to position [0, 0]
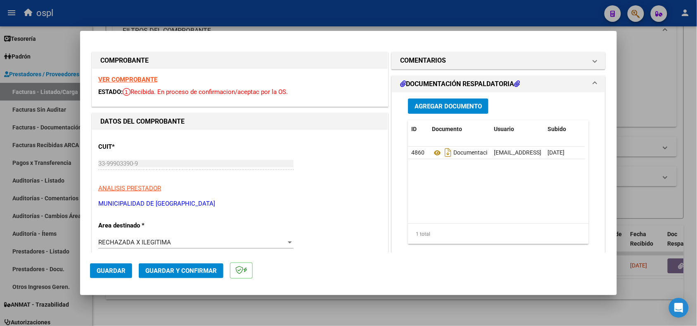
drag, startPoint x: 467, startPoint y: 63, endPoint x: 463, endPoint y: 69, distance: 7.0
click at [467, 62] on mat-panel-title "COMENTARIOS" at bounding box center [493, 61] width 187 height 10
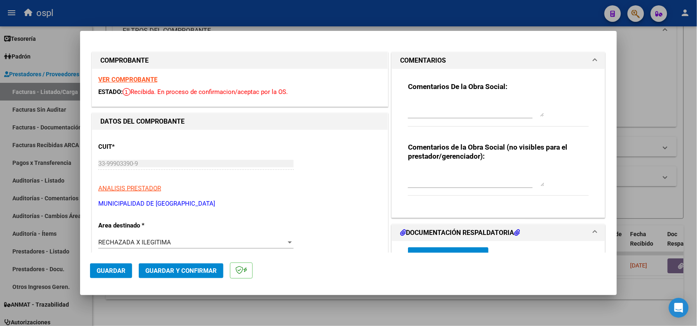
click at [444, 111] on textarea at bounding box center [476, 108] width 136 height 17
type textarea "F"
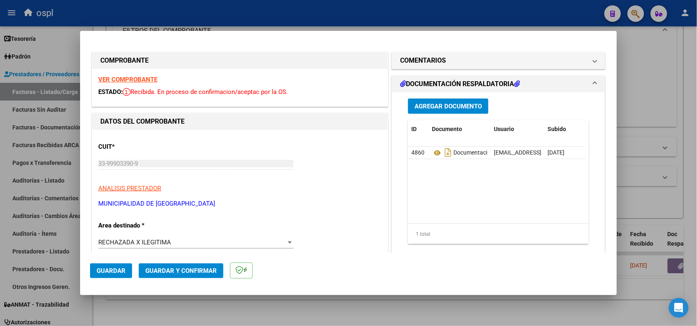
click at [467, 61] on mat-panel-title "COMENTARIOS" at bounding box center [493, 61] width 187 height 10
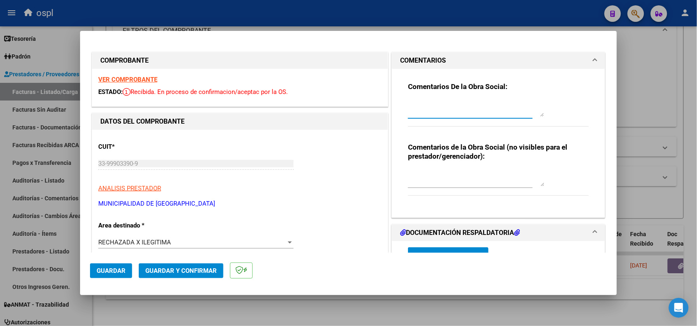
click at [447, 112] on textarea at bounding box center [476, 108] width 136 height 17
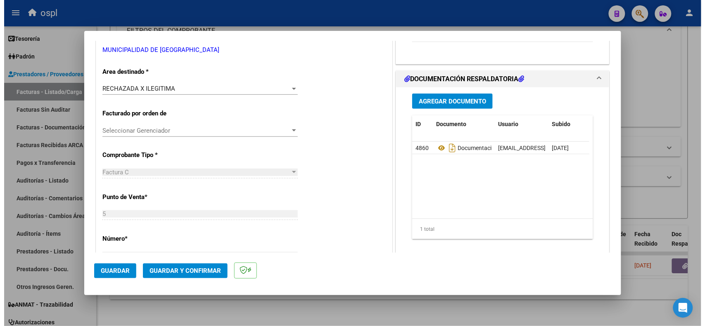
scroll to position [155, 0]
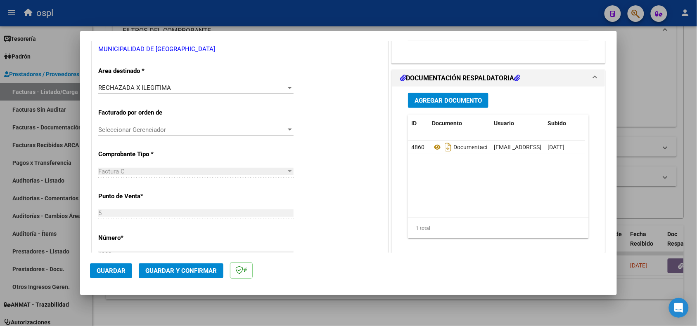
type textarea "RECHAZADA X FALTA DE FIRMA Y COPIA DE DNI"
click at [184, 270] on span "Guardar y Confirmar" at bounding box center [180, 270] width 71 height 7
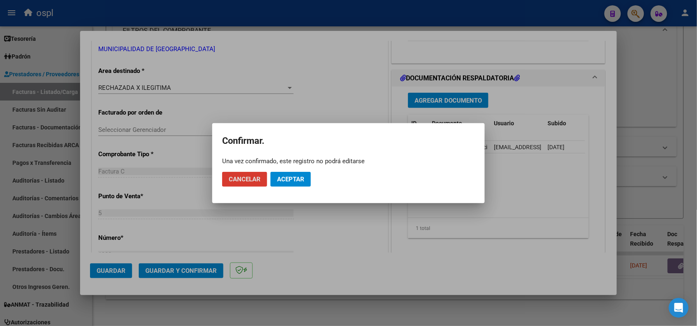
click at [291, 179] on span "Aceptar" at bounding box center [290, 179] width 27 height 7
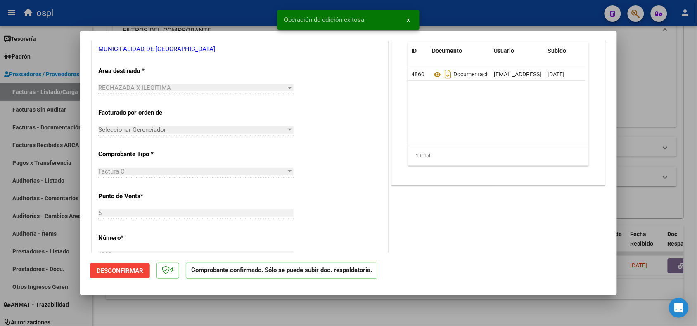
click at [329, 308] on div at bounding box center [348, 163] width 697 height 326
type input "$ 0,00"
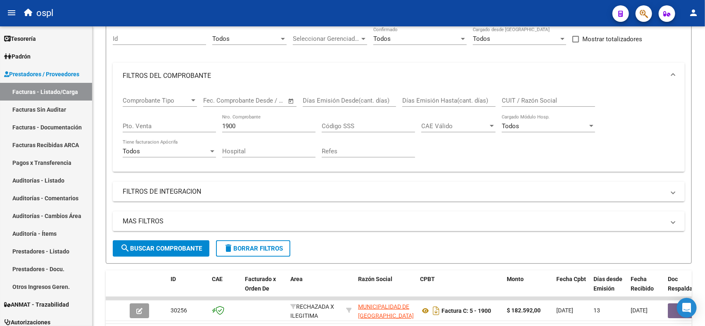
scroll to position [120, 0]
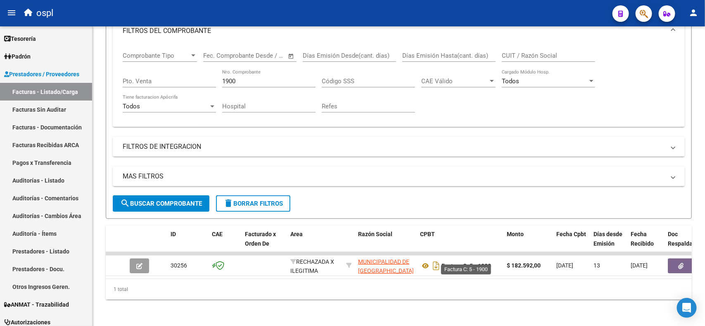
drag, startPoint x: 494, startPoint y: 257, endPoint x: 442, endPoint y: 260, distance: 52.5
click at [442, 260] on div "Factura C: 5 - 1900" at bounding box center [460, 266] width 80 height 13
copy strong "Factura C: 5 - 1900"
drag, startPoint x: 356, startPoint y: 254, endPoint x: 398, endPoint y: 273, distance: 46.6
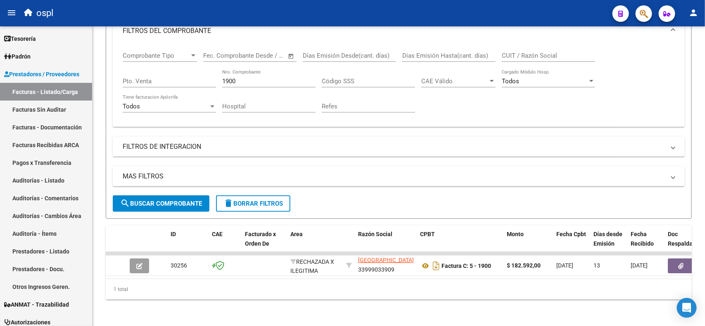
click at [398, 273] on datatable-body "30256 RECHAZADA X ILEGITIMA MUNICIPALIDAD DE [GEOGRAPHIC_DATA] 33999033909 Fact…" at bounding box center [399, 265] width 586 height 27
click at [403, 266] on div "MUNICIPALIDAD DE [GEOGRAPHIC_DATA] 33999033909" at bounding box center [385, 266] width 55 height 17
click at [403, 263] on div "MUNICIPALIDAD DE [GEOGRAPHIC_DATA] 33999033909" at bounding box center [385, 266] width 55 height 17
drag, startPoint x: 393, startPoint y: 263, endPoint x: 357, endPoint y: 253, distance: 37.3
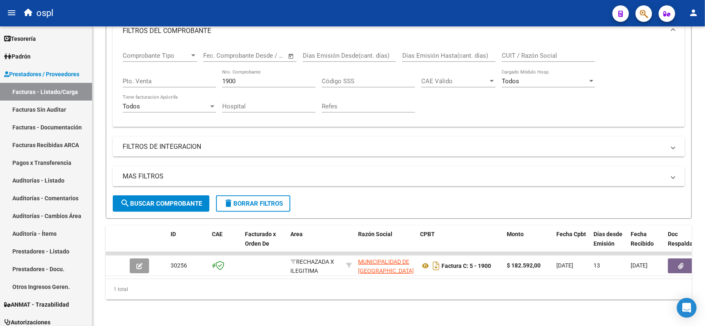
click at [357, 256] on datatable-body-cell "MUNICIPALIDAD DE [GEOGRAPHIC_DATA] 33999033909" at bounding box center [386, 266] width 62 height 20
copy div "MUNICIPALIDAD DE [GEOGRAPHIC_DATA] 33999033909"
click at [58, 114] on link "Facturas Sin Auditar" at bounding box center [46, 110] width 92 height 18
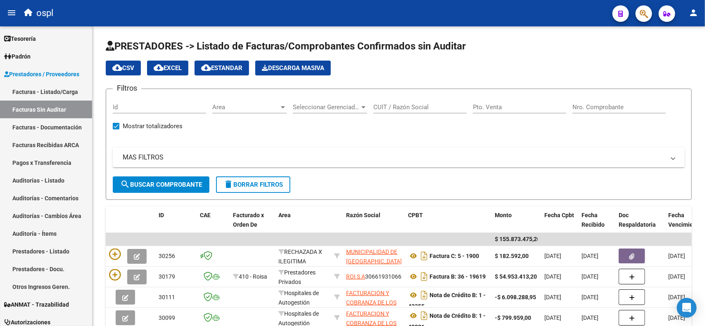
click at [137, 256] on icon "button" at bounding box center [137, 257] width 6 height 6
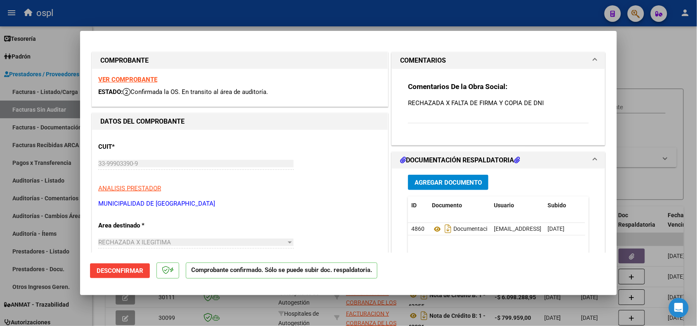
click at [640, 151] on div at bounding box center [348, 163] width 697 height 326
type input "$ 0,00"
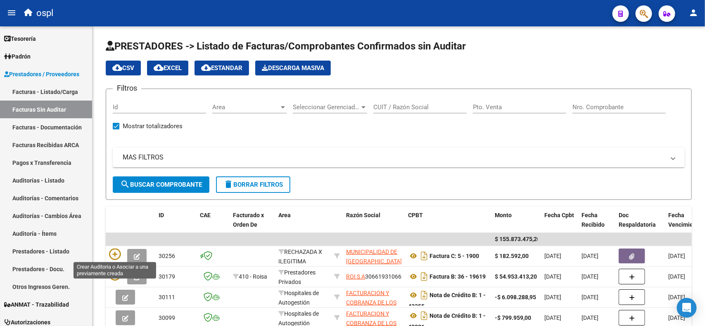
click at [111, 252] on icon at bounding box center [115, 255] width 12 height 12
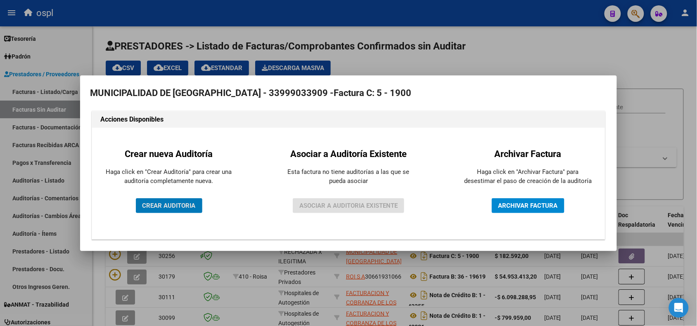
click at [169, 211] on button "CREAR AUDITORIA" at bounding box center [169, 206] width 66 height 15
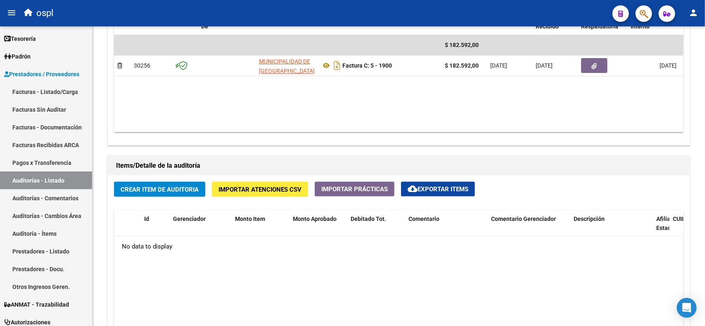
scroll to position [413, 0]
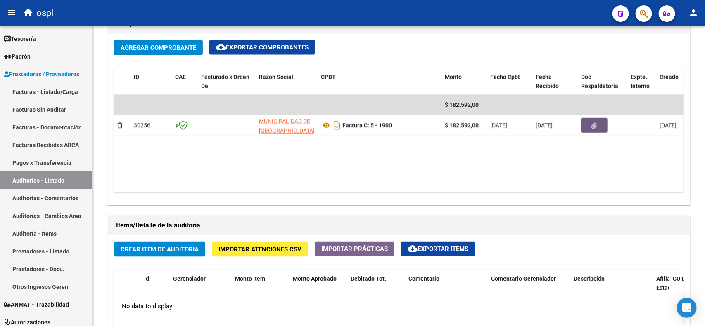
click at [597, 130] on button "button" at bounding box center [594, 125] width 26 height 15
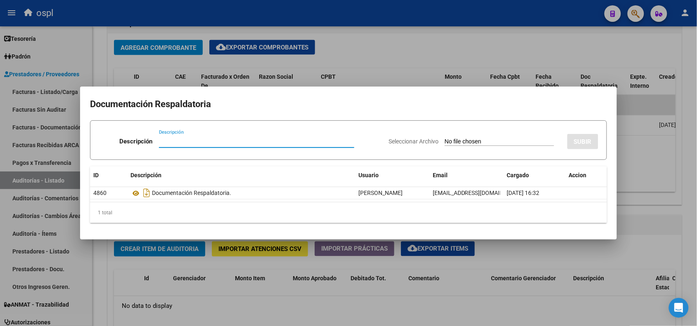
click at [497, 145] on input "Seleccionar Archivo" at bounding box center [499, 142] width 109 height 8
type input "C:\fakepath\RECHAZO_1900.pdf"
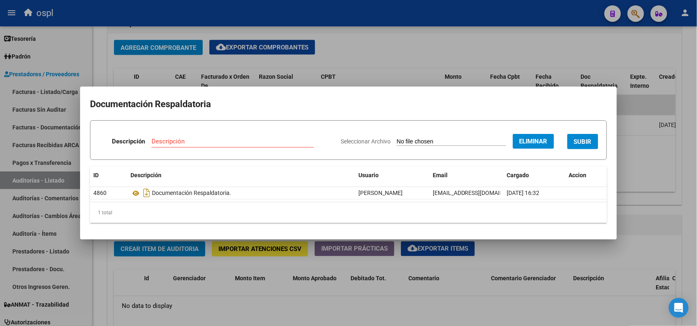
click at [228, 141] on input "Descripción" at bounding box center [232, 141] width 162 height 7
type input "RECHAZO"
click at [587, 137] on button "SUBIR" at bounding box center [582, 141] width 31 height 15
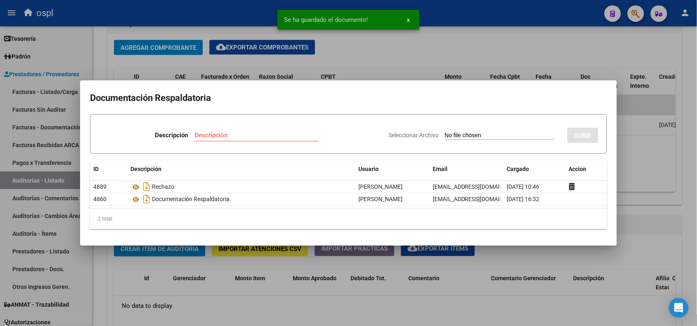
click at [625, 166] on div at bounding box center [348, 163] width 697 height 326
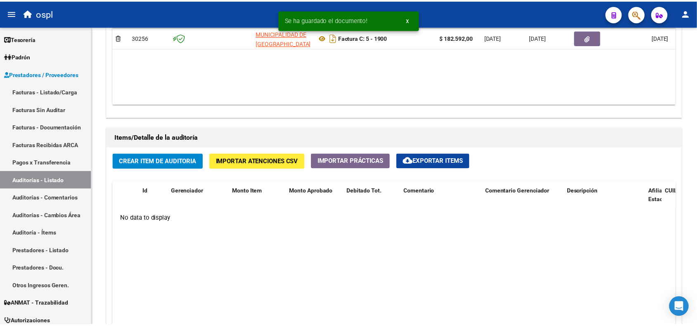
scroll to position [516, 0]
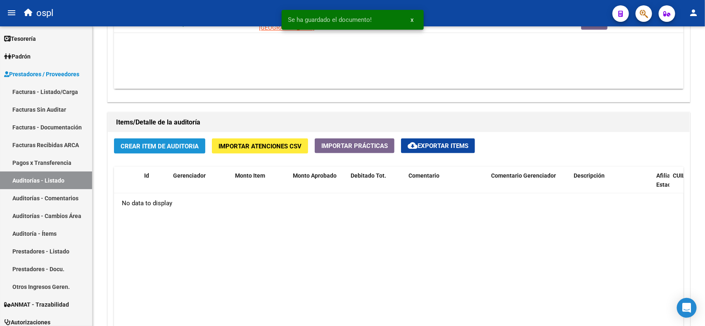
click at [170, 146] on span "Crear Item de Auditoria" at bounding box center [160, 146] width 78 height 7
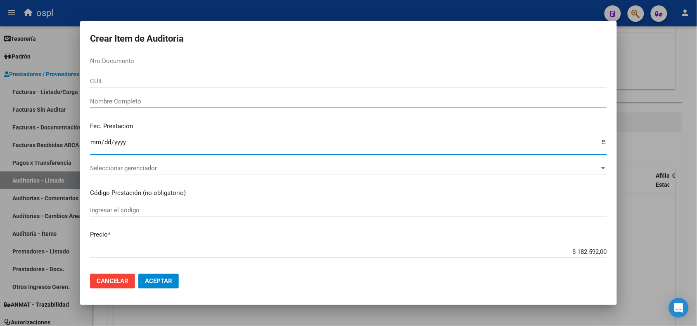
click at [91, 142] on input "Ingresar la fecha" at bounding box center [348, 145] width 517 height 13
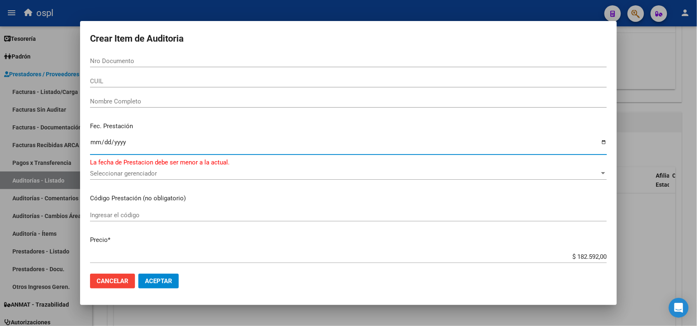
click at [152, 140] on input "[DATE]" at bounding box center [348, 145] width 517 height 13
click at [114, 168] on div "Seleccionar gerenciador Seleccionar gerenciador" at bounding box center [348, 174] width 517 height 12
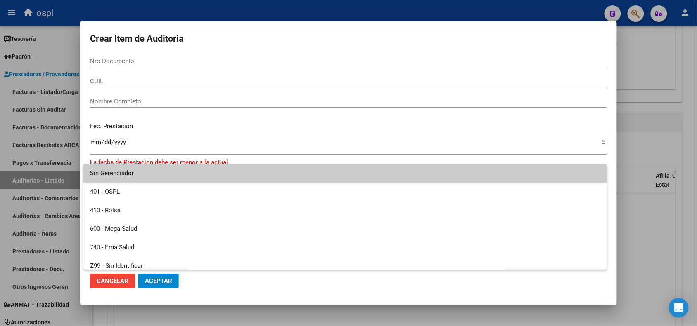
click at [192, 142] on div at bounding box center [348, 163] width 697 height 326
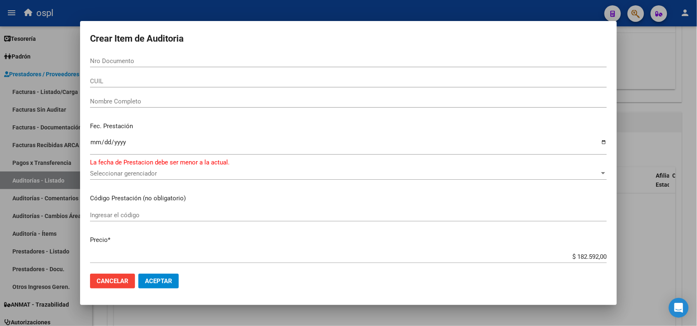
click at [109, 143] on input "[DATE]" at bounding box center [348, 145] width 517 height 13
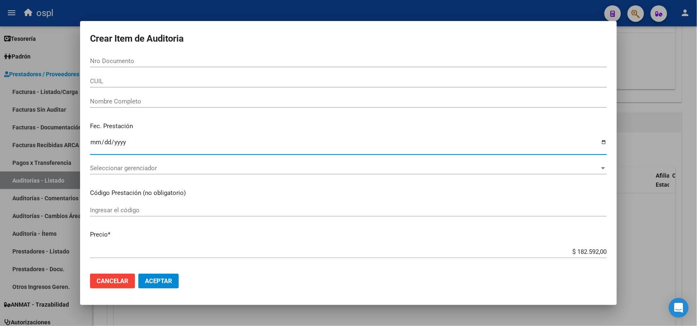
type input "[DATE]"
click at [537, 189] on p "Código Prestación (no obligatorio)" at bounding box center [348, 193] width 517 height 9
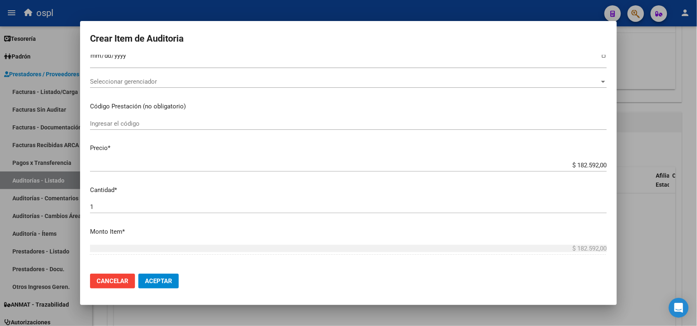
scroll to position [103, 0]
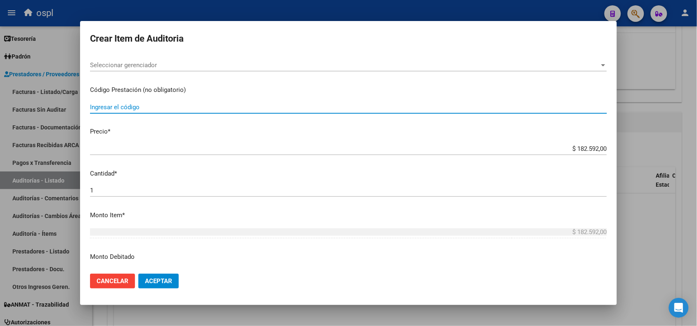
click at [166, 106] on input "Ingresar el código" at bounding box center [348, 107] width 517 height 7
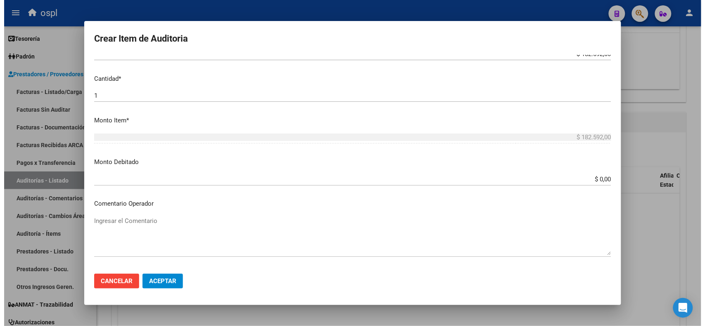
scroll to position [258, 0]
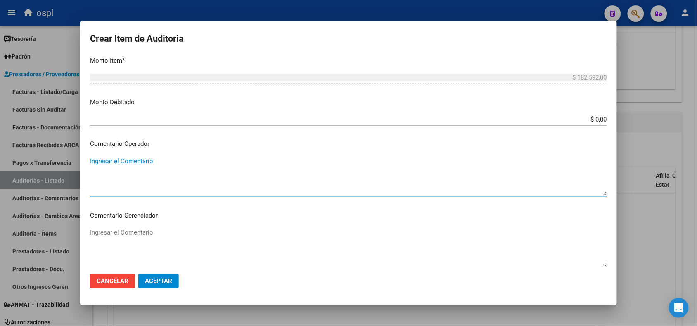
click at [133, 164] on textarea "Ingresar el Comentario" at bounding box center [348, 176] width 517 height 39
type textarea "R"
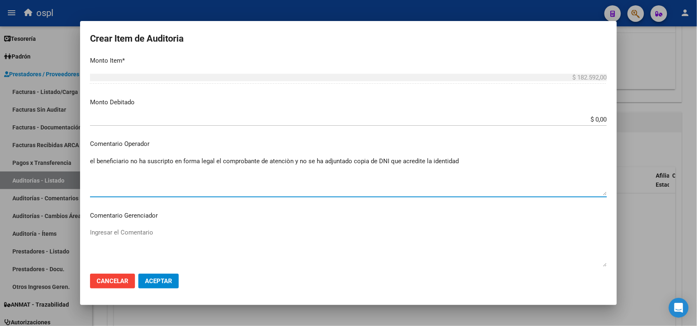
type textarea "el beneficiario no ha suscripto en forma legal el comprobante de atenciòn y no …"
click at [174, 280] on button "Aceptar" at bounding box center [158, 281] width 40 height 15
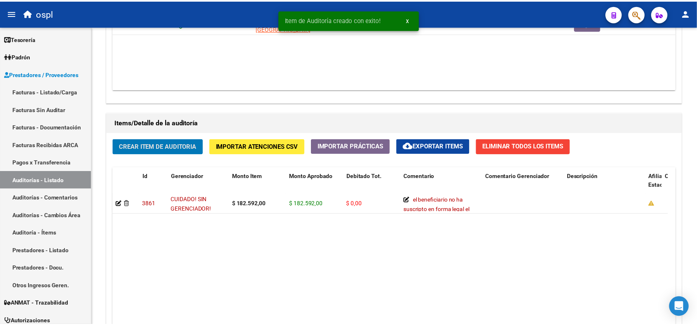
scroll to position [516, 0]
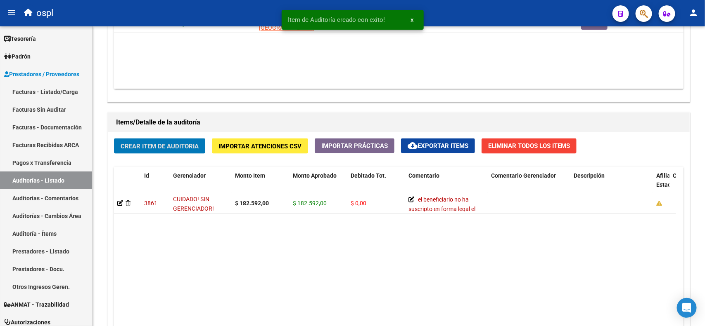
click at [120, 203] on icon at bounding box center [120, 204] width 6 height 6
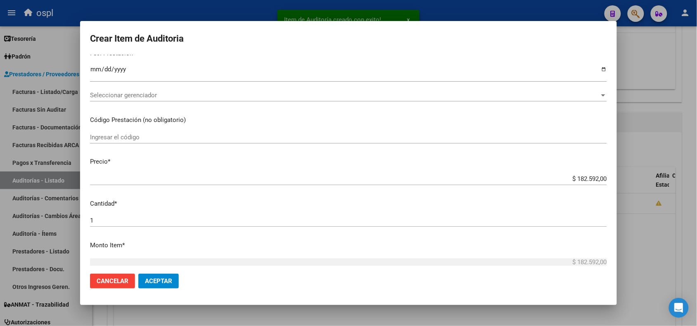
scroll to position [103, 0]
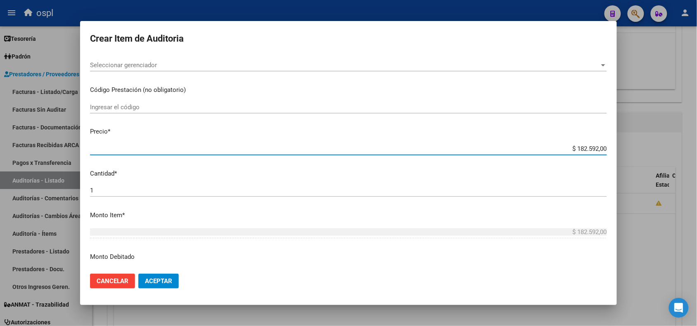
drag, startPoint x: 563, startPoint y: 151, endPoint x: 601, endPoint y: 144, distance: 38.5
click at [601, 144] on mat-dialog-content "Nro Documento CUIL Nombre Completo Fec. Prestación [DATE] Ingresar la fecha Sel…" at bounding box center [348, 161] width 537 height 212
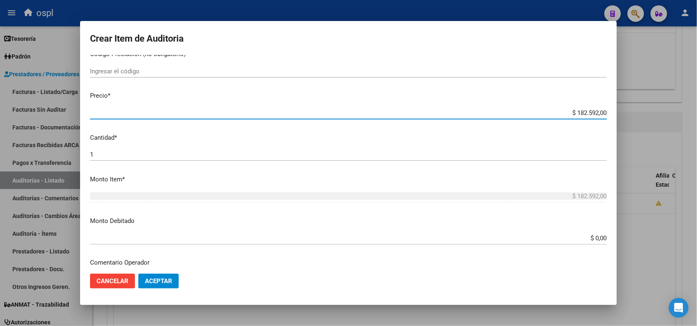
scroll to position [155, 0]
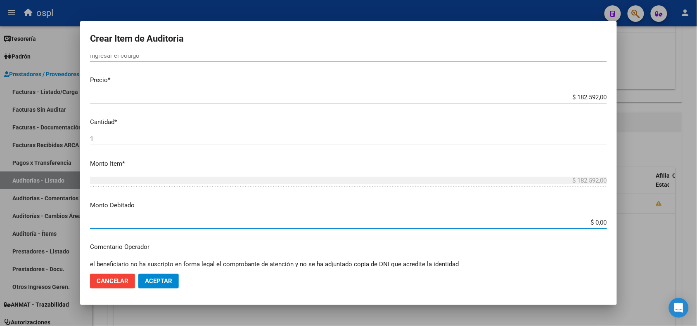
click at [567, 221] on input "$ 0,00" at bounding box center [348, 222] width 517 height 7
paste input "182.592"
type input "$ 182.592,00"
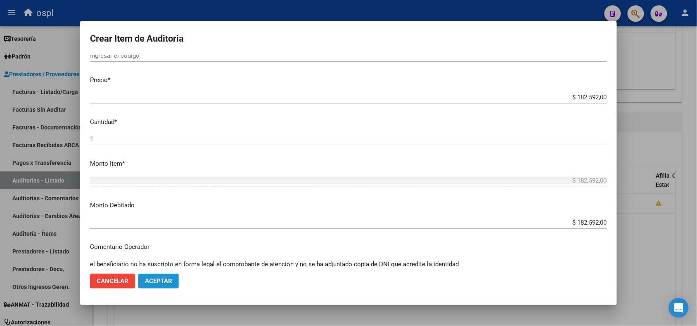
click at [168, 277] on button "Aceptar" at bounding box center [158, 281] width 40 height 15
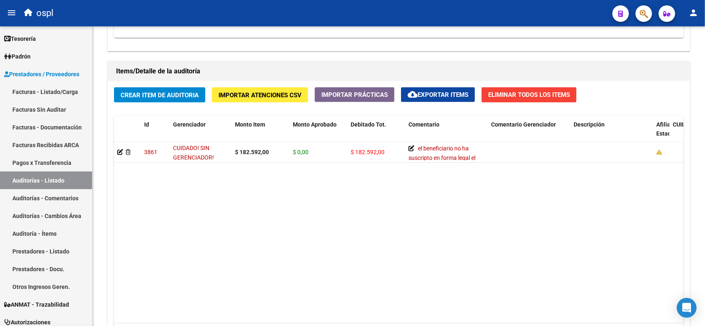
scroll to position [657, 0]
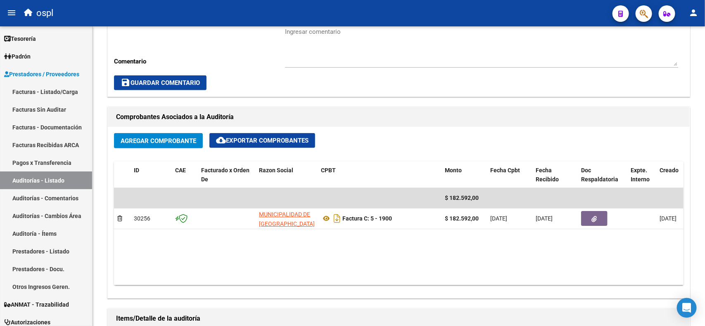
scroll to position [296, 0]
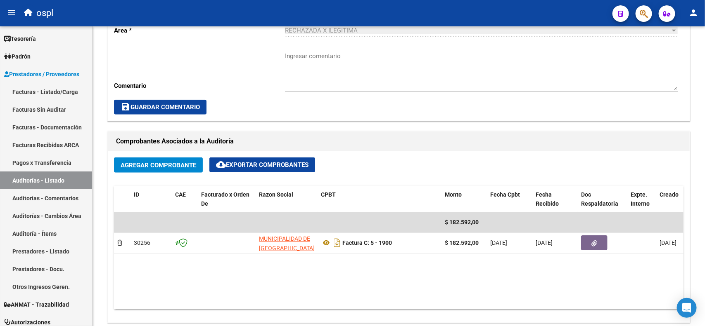
click at [77, 179] on link "Auditorías - Listado" at bounding box center [46, 181] width 92 height 18
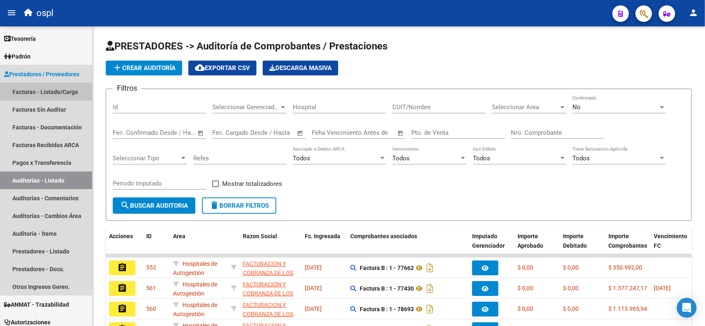
click at [48, 87] on link "Facturas - Listado/Carga" at bounding box center [46, 92] width 92 height 18
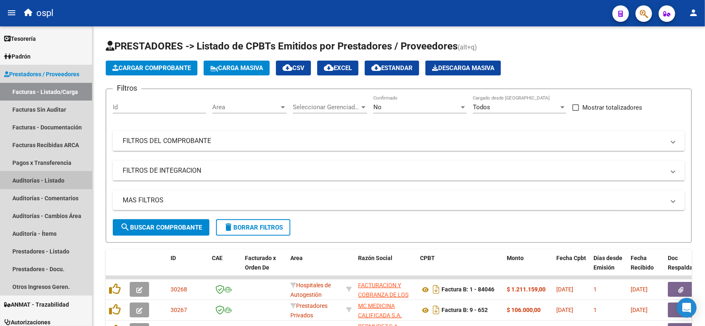
click at [47, 178] on link "Auditorías - Listado" at bounding box center [46, 181] width 92 height 18
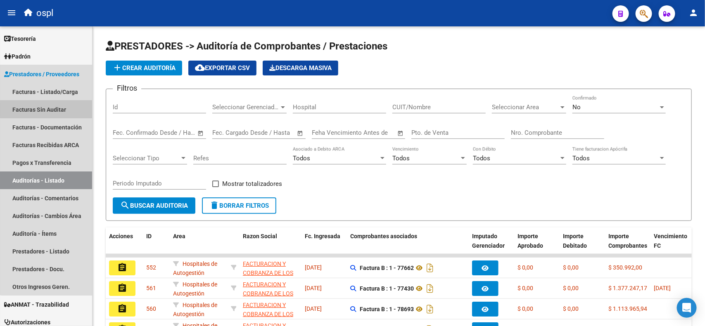
click at [52, 110] on link "Facturas Sin Auditar" at bounding box center [46, 110] width 92 height 18
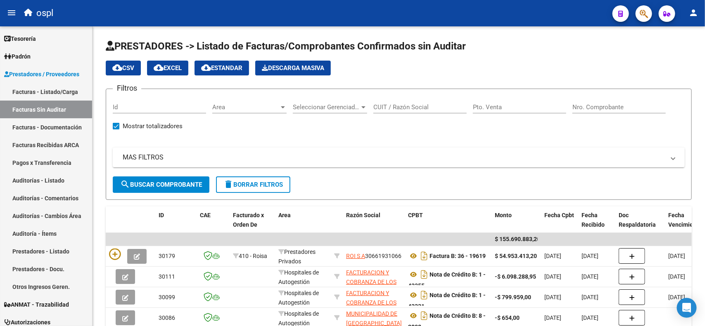
click at [54, 184] on link "Auditorías - Listado" at bounding box center [46, 181] width 92 height 18
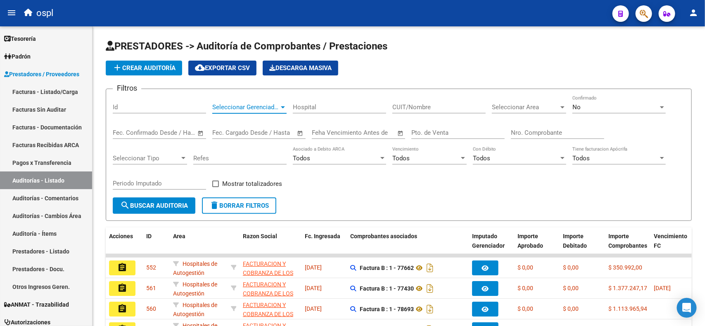
click at [271, 106] on span "Seleccionar Gerenciador" at bounding box center [245, 107] width 67 height 7
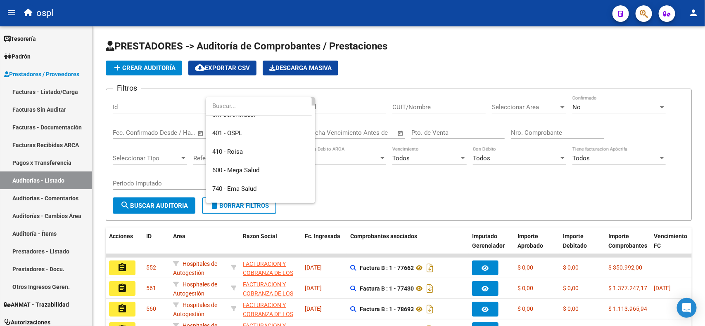
scroll to position [43, 0]
click at [435, 65] on div at bounding box center [352, 163] width 705 height 326
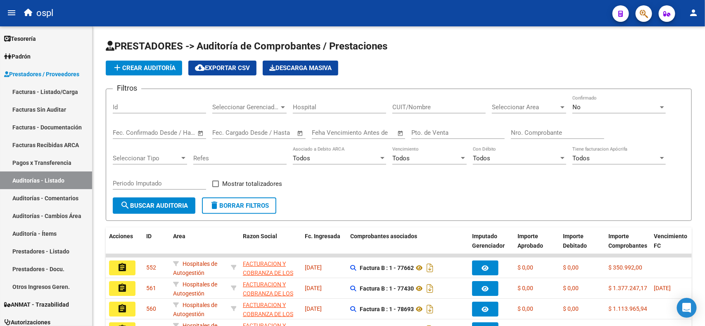
click at [515, 107] on span "Seleccionar Area" at bounding box center [525, 107] width 67 height 7
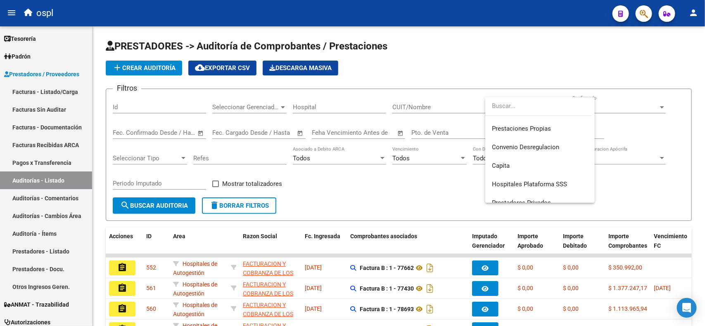
scroll to position [98, 0]
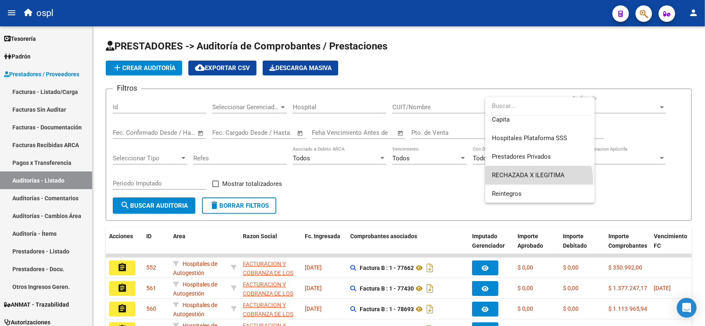
click at [520, 182] on span "RECHAZADA X ILEGITIMA" at bounding box center [540, 175] width 96 height 19
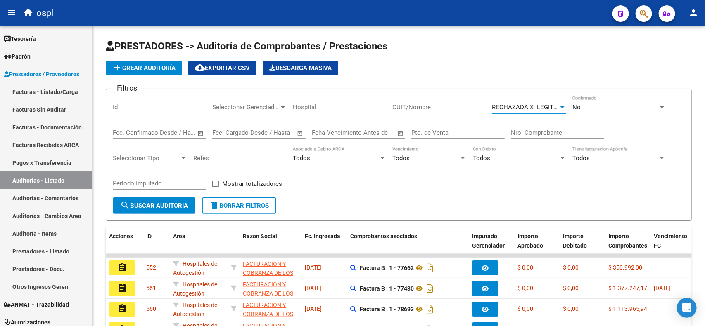
click at [641, 106] on div "No" at bounding box center [615, 107] width 86 height 7
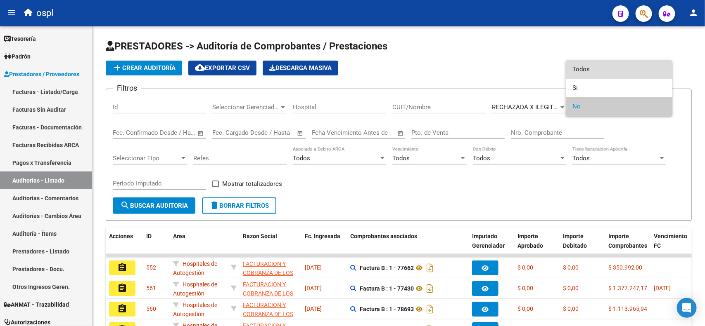
click at [621, 71] on span "Todos" at bounding box center [618, 69] width 93 height 19
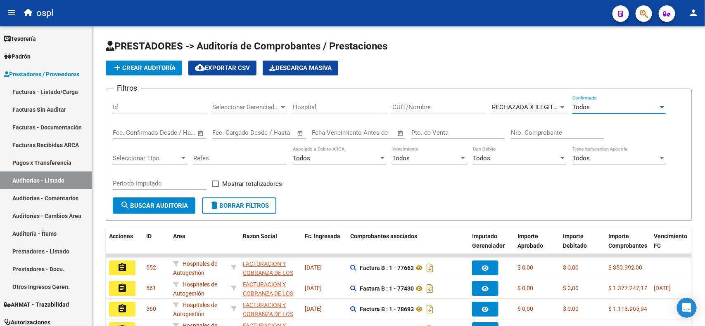
click at [132, 200] on button "search Buscar Auditoria" at bounding box center [154, 206] width 83 height 17
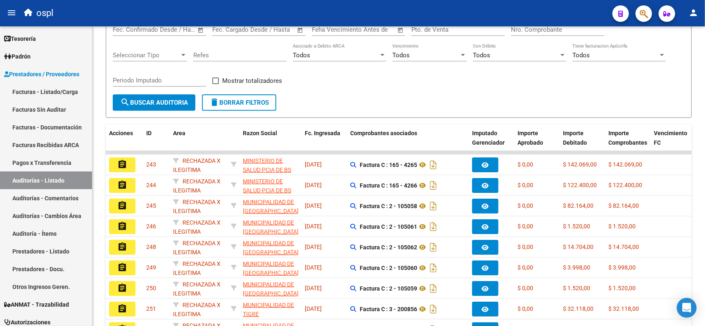
scroll to position [0, 0]
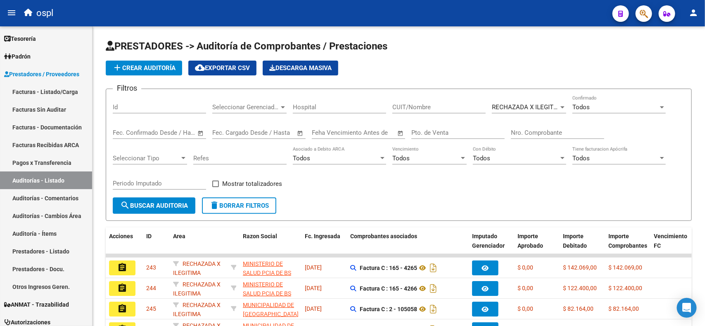
click at [530, 130] on input "Nro. Comprobante" at bounding box center [557, 132] width 93 height 7
type input "1900"
click at [170, 198] on button "search Buscar Auditoria" at bounding box center [154, 206] width 83 height 17
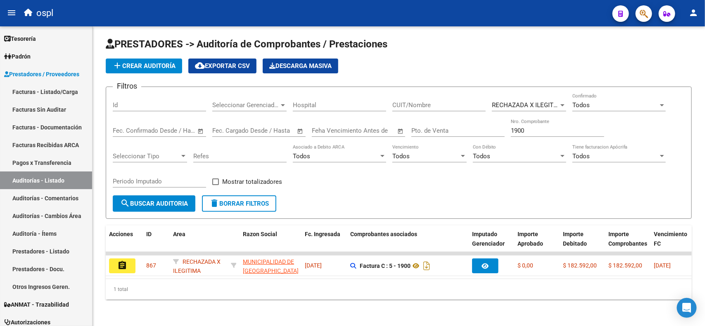
scroll to position [9, 0]
click at [231, 62] on span "cloud_download Exportar CSV" at bounding box center [222, 65] width 55 height 7
click at [34, 89] on link "Facturas - Listado/Carga" at bounding box center [46, 92] width 92 height 18
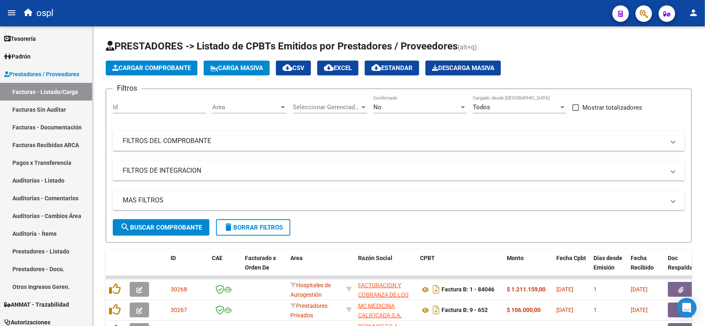
click at [347, 108] on span "Seleccionar Gerenciador" at bounding box center [326, 107] width 67 height 7
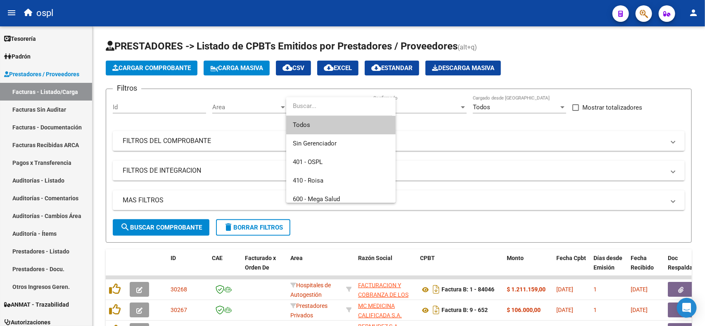
click at [244, 110] on div at bounding box center [352, 163] width 705 height 326
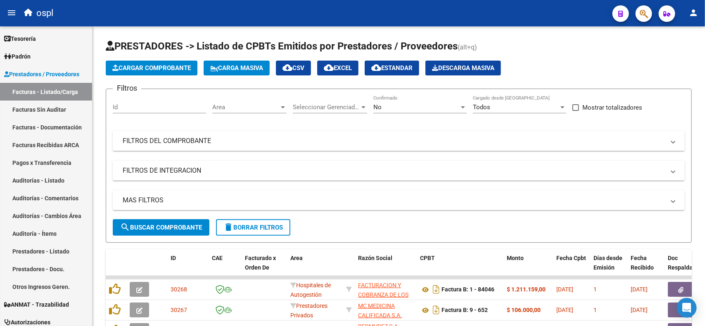
click at [244, 106] on span "Area" at bounding box center [245, 107] width 67 height 7
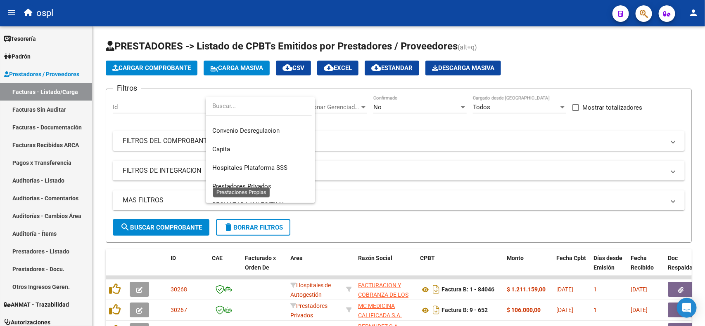
scroll to position [98, 0]
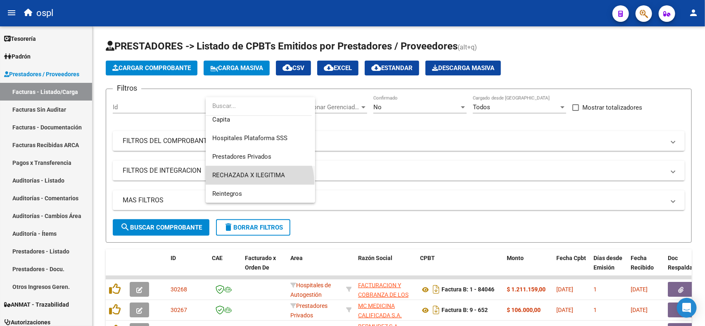
click at [252, 182] on span "RECHAZADA X ILEGITIMA" at bounding box center [260, 175] width 96 height 19
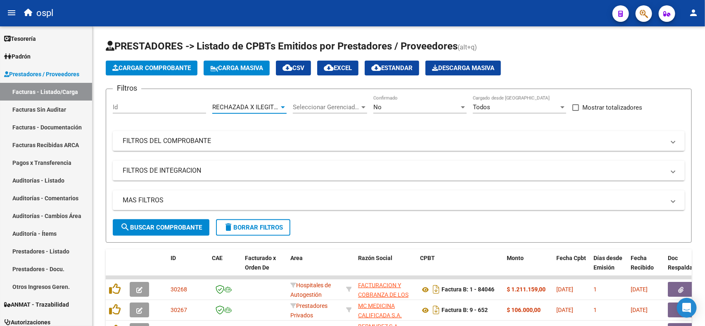
click at [387, 104] on div "No" at bounding box center [416, 107] width 86 height 7
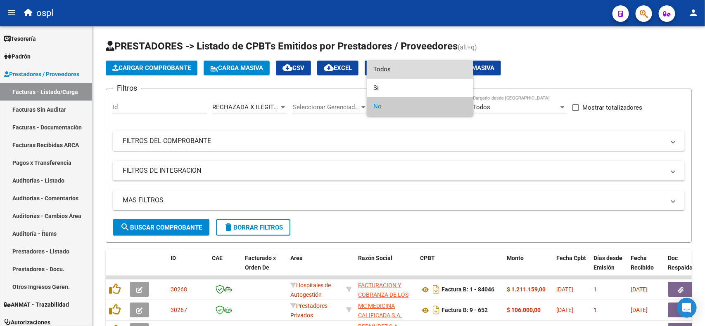
click at [401, 73] on span "Todos" at bounding box center [419, 69] width 93 height 19
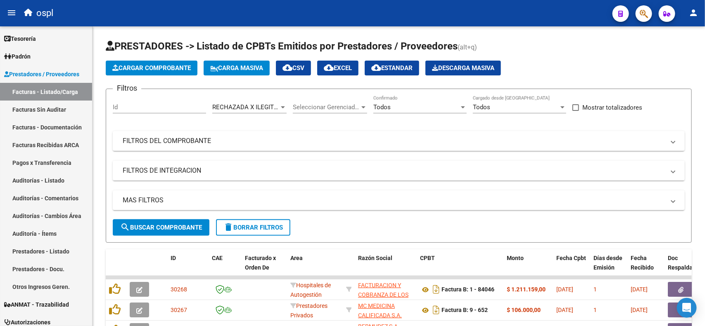
click at [317, 131] on mat-expansion-panel-header "FILTROS DEL COMPROBANTE" at bounding box center [399, 141] width 572 height 20
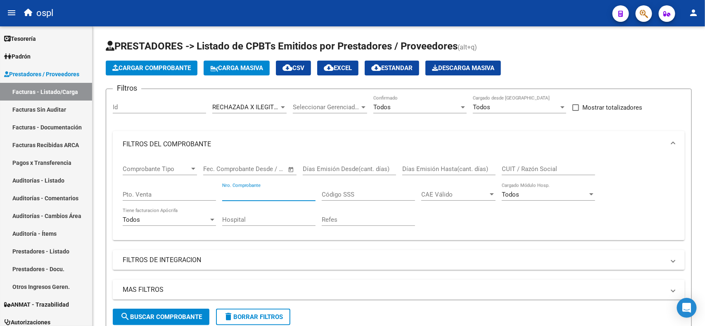
click at [272, 192] on input "Nro. Comprobante" at bounding box center [268, 194] width 93 height 7
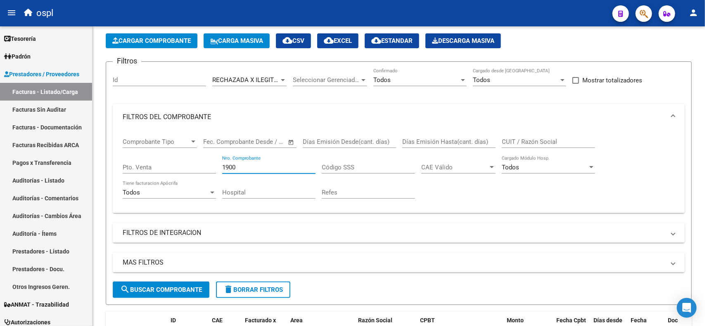
scroll to position [52, 0]
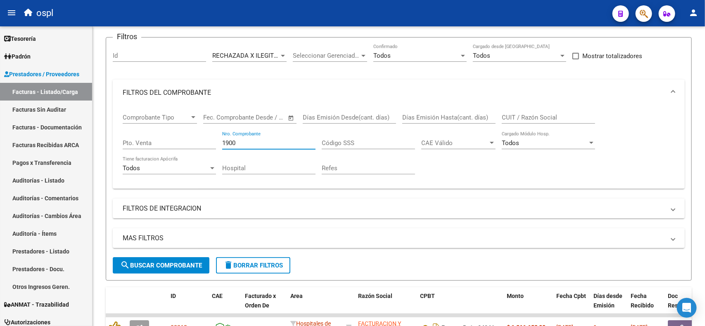
type input "1900"
click at [182, 259] on button "search Buscar Comprobante" at bounding box center [161, 266] width 97 height 17
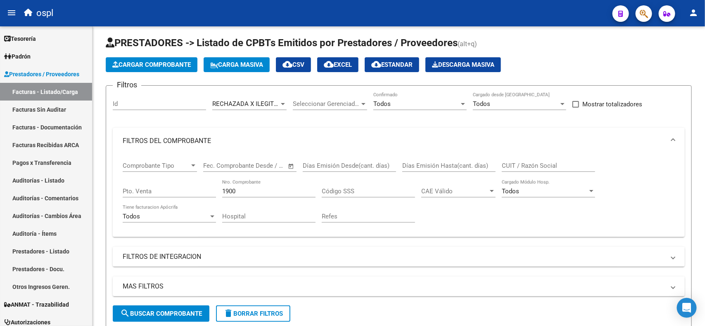
scroll to position [0, 0]
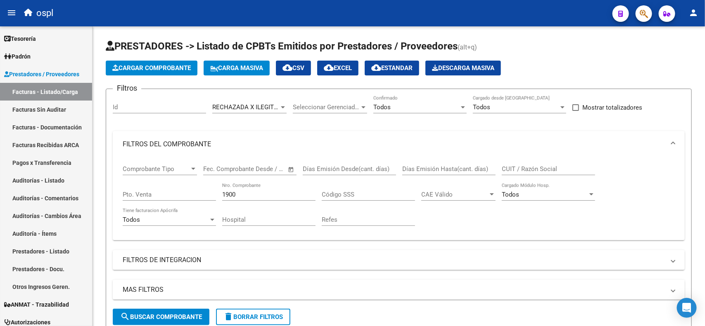
click at [358, 65] on button "cloud_download EXCEL" at bounding box center [337, 68] width 41 height 15
click at [220, 111] on div "RECHAZADA X ILEGITIMA Area" at bounding box center [249, 105] width 74 height 18
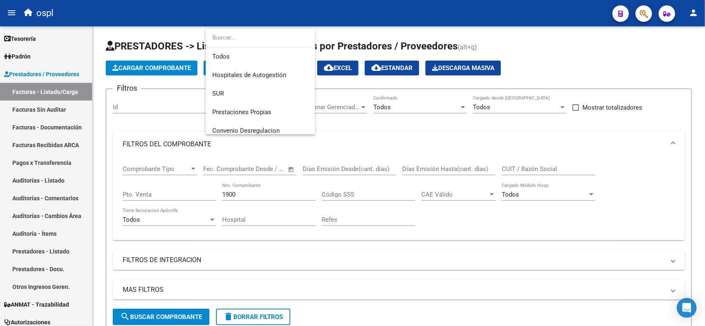
scroll to position [98, 0]
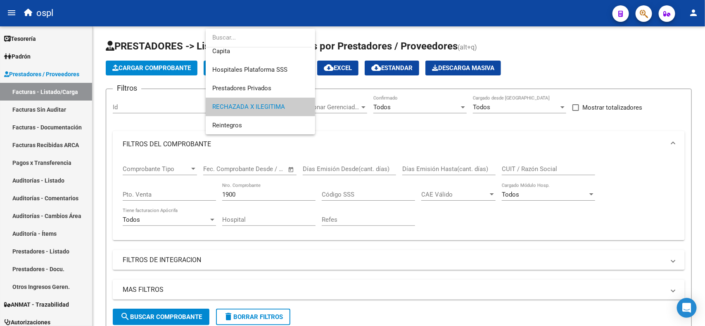
click at [299, 146] on div at bounding box center [352, 163] width 705 height 326
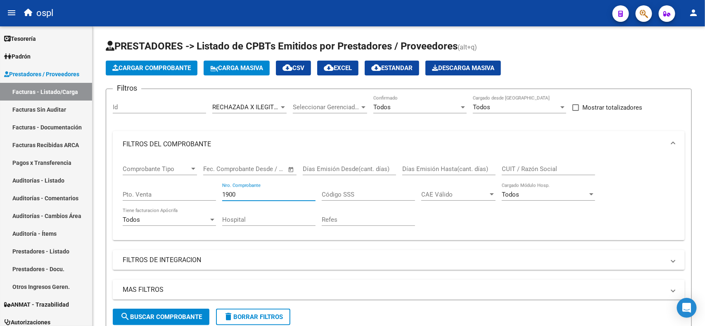
drag, startPoint x: 257, startPoint y: 194, endPoint x: 207, endPoint y: 195, distance: 49.9
click at [207, 195] on div "Comprobante Tipo Comprobante Tipo Start date – End date Fec. Comprobante Desde …" at bounding box center [399, 196] width 552 height 76
click at [336, 144] on mat-panel-title "FILTROS DEL COMPROBANTE" at bounding box center [394, 144] width 542 height 9
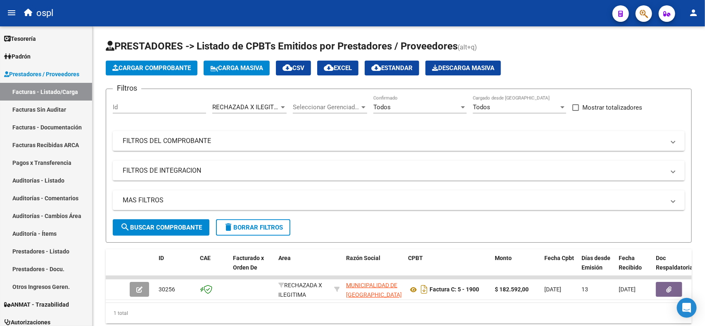
click at [423, 150] on mat-expansion-panel-header "FILTROS DEL COMPROBANTE" at bounding box center [399, 141] width 572 height 20
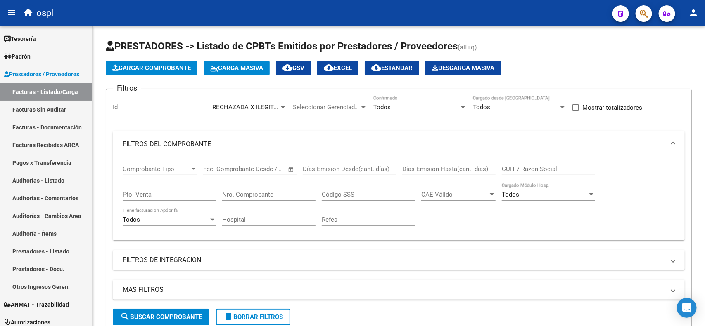
click at [52, 93] on link "Facturas - Listado/Carga" at bounding box center [46, 92] width 92 height 18
click at [241, 106] on span "RECHAZADA X ILEGITIMA" at bounding box center [248, 107] width 73 height 7
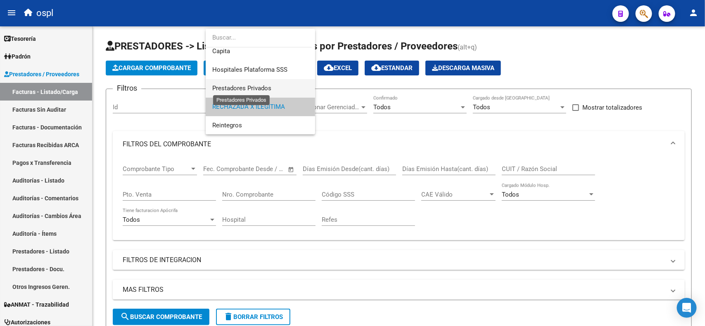
click at [261, 91] on span "Prestadores Privados" at bounding box center [241, 88] width 59 height 7
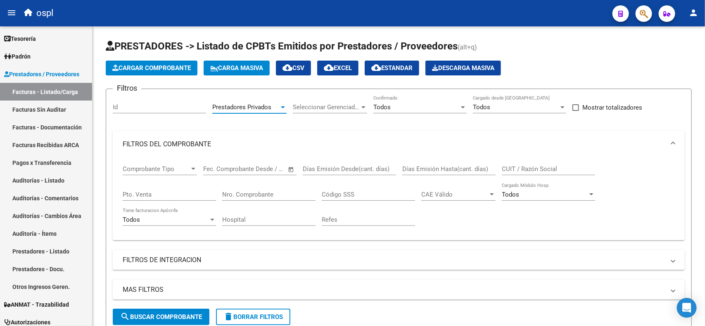
scroll to position [52, 0]
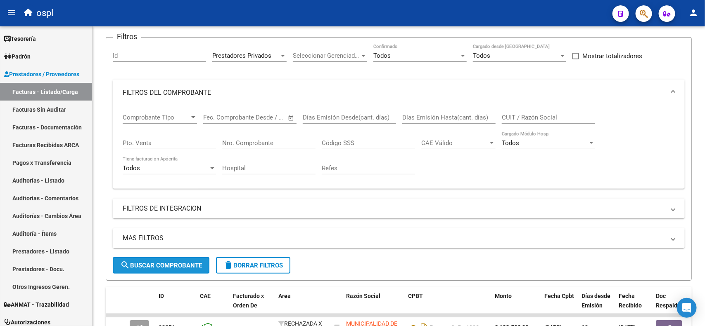
click at [170, 260] on button "search Buscar Comprobante" at bounding box center [161, 266] width 97 height 17
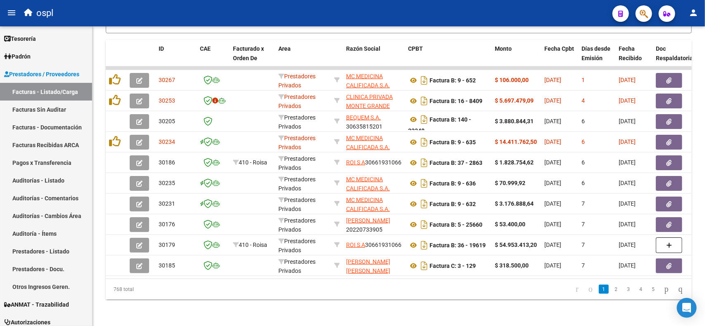
scroll to position [306, 0]
click at [611, 290] on link "2" at bounding box center [616, 289] width 10 height 9
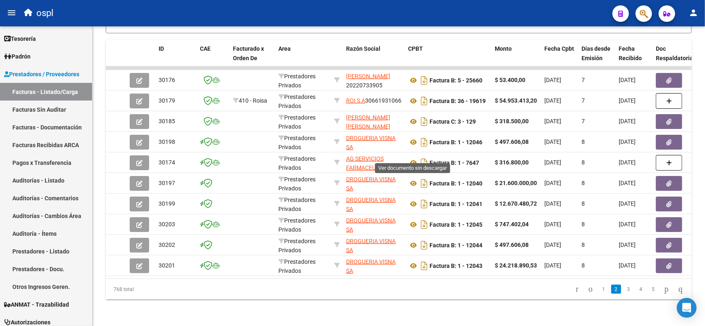
click at [412, 158] on icon at bounding box center [413, 163] width 11 height 10
click at [623, 290] on link "3" at bounding box center [628, 289] width 10 height 9
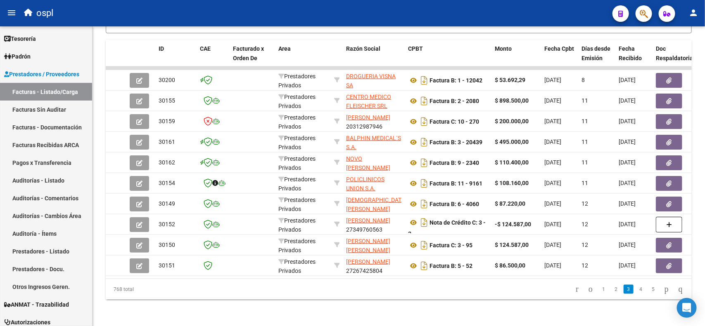
click at [636, 288] on link "4" at bounding box center [641, 289] width 10 height 9
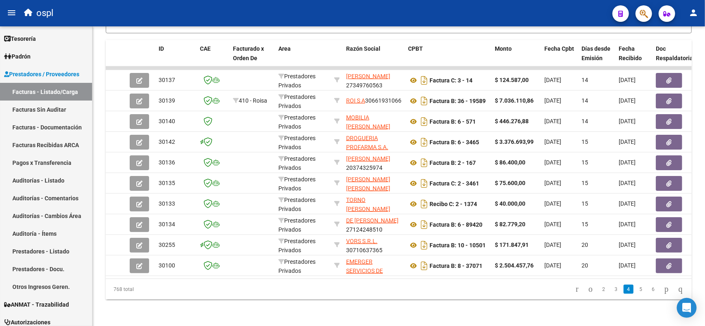
click at [636, 291] on link "5" at bounding box center [641, 289] width 10 height 9
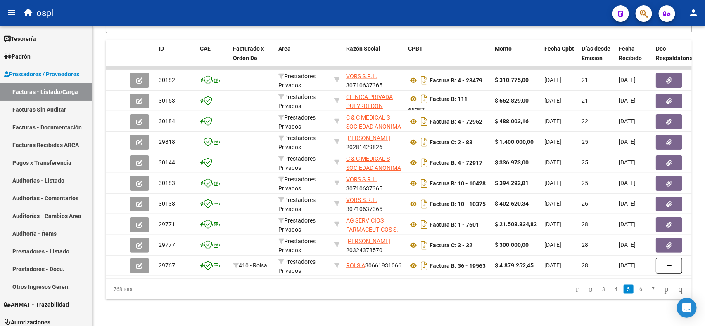
click at [636, 293] on link "6" at bounding box center [641, 289] width 10 height 9
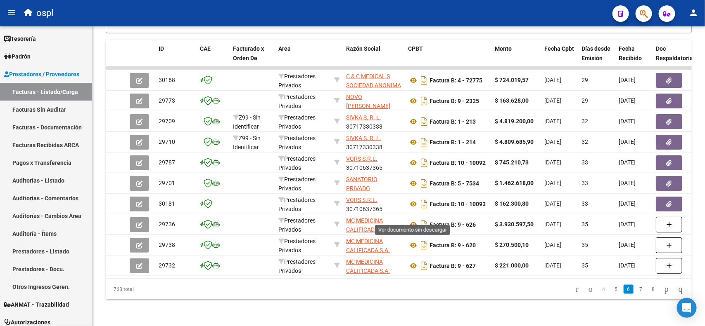
click at [412, 220] on icon at bounding box center [413, 225] width 11 height 10
click at [413, 179] on icon at bounding box center [413, 184] width 11 height 10
click at [672, 177] on button "button" at bounding box center [668, 183] width 26 height 15
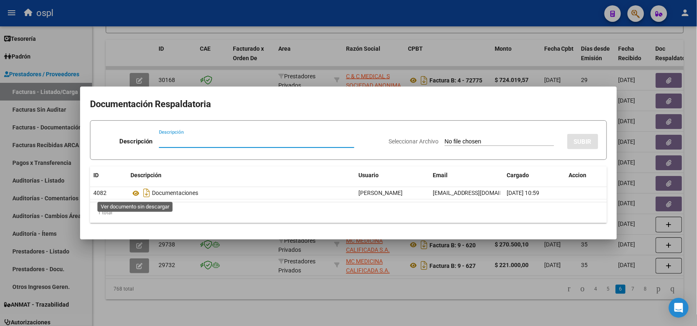
click at [135, 190] on icon at bounding box center [135, 194] width 11 height 10
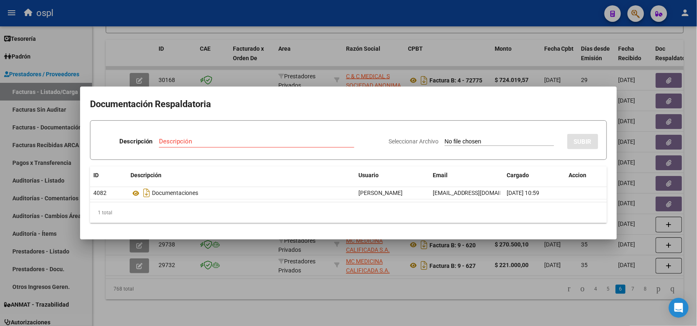
click at [432, 310] on div at bounding box center [348, 163] width 697 height 326
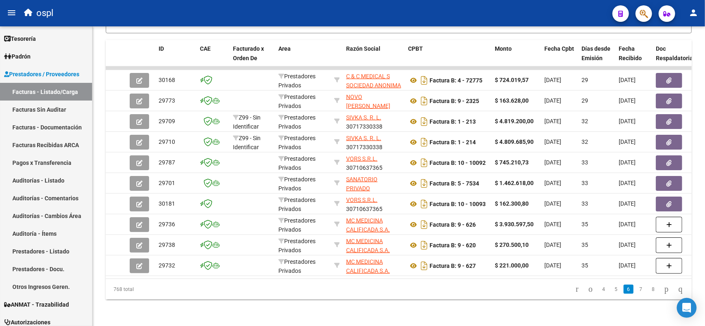
click at [677, 289] on icon "go to last page" at bounding box center [680, 289] width 7 height 10
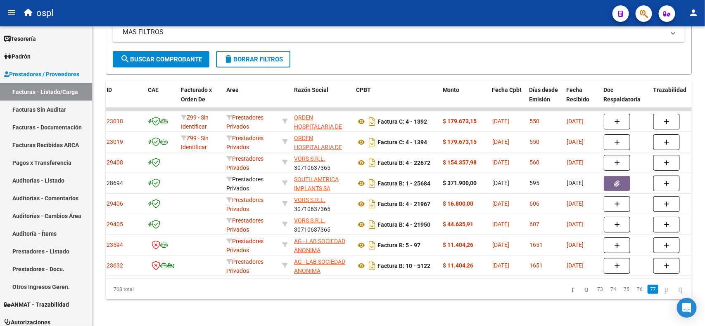
scroll to position [0, 0]
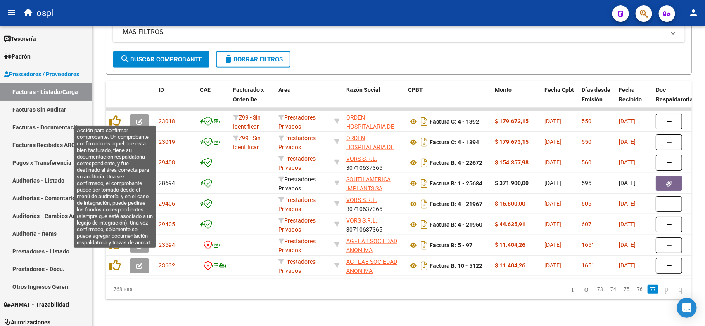
click at [118, 260] on icon at bounding box center [115, 266] width 12 height 12
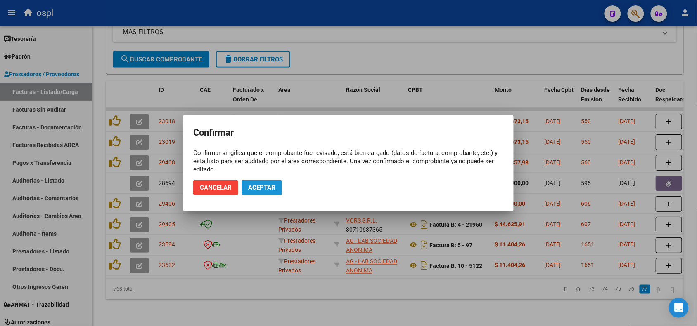
click at [271, 190] on span "Aceptar" at bounding box center [261, 187] width 27 height 7
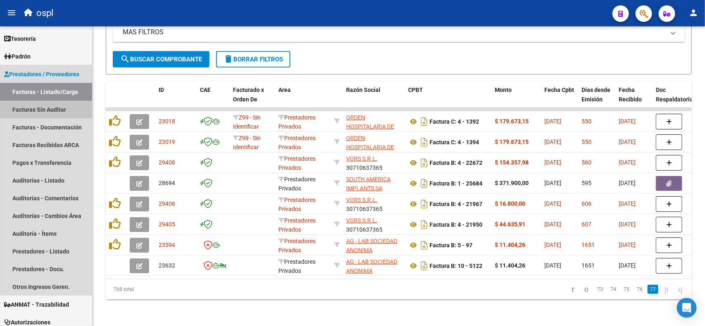
click at [44, 108] on link "Facturas Sin Auditar" at bounding box center [46, 110] width 92 height 18
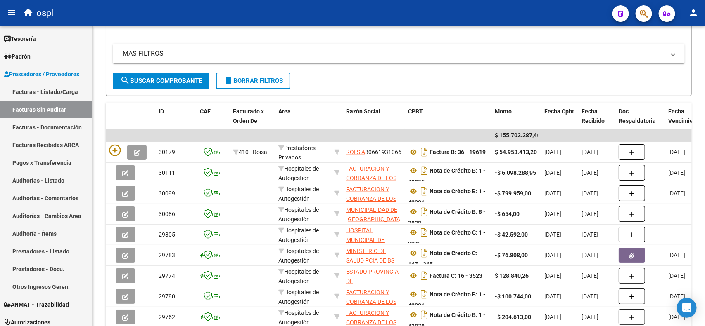
scroll to position [183, 0]
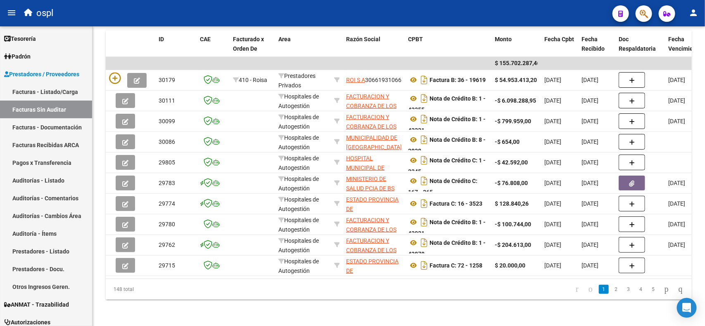
click at [558, 36] on span "Fecha Cpbt" at bounding box center [559, 39] width 30 height 7
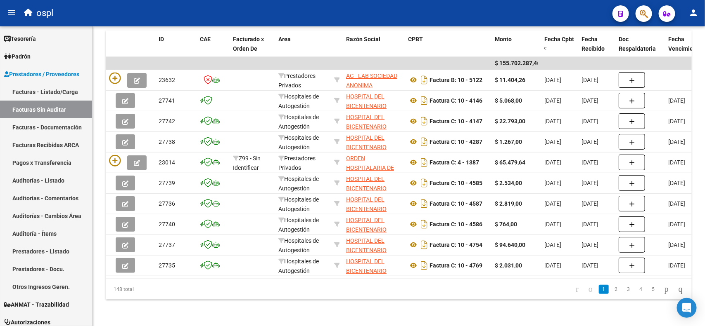
scroll to position [0, 0]
click at [561, 77] on span "[DATE]" at bounding box center [552, 80] width 17 height 7
click at [116, 73] on icon at bounding box center [115, 79] width 12 height 12
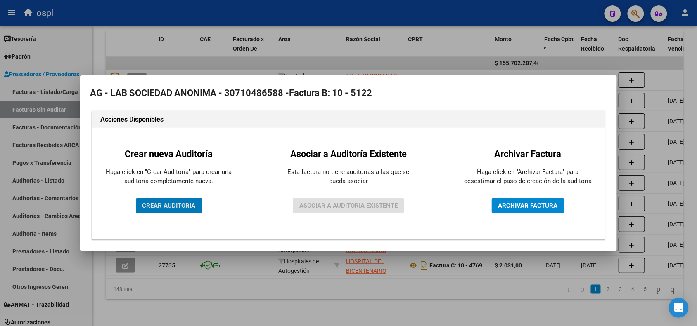
click at [522, 205] on span "ARCHIVAR FACTURA" at bounding box center [527, 205] width 59 height 7
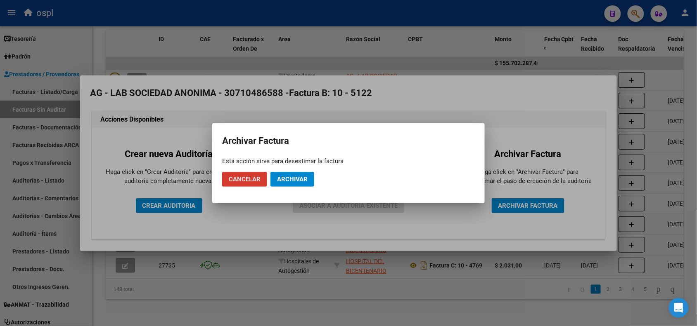
click at [291, 182] on span "Archivar" at bounding box center [292, 179] width 31 height 7
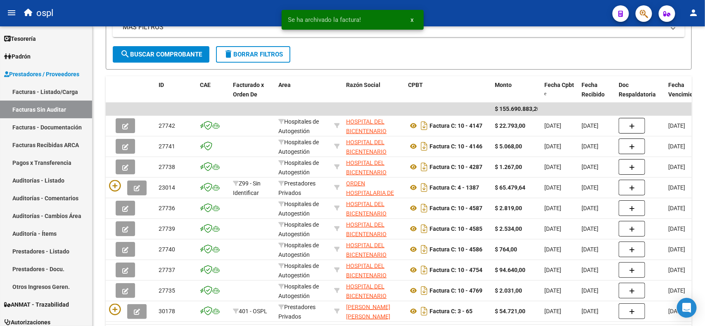
scroll to position [183, 0]
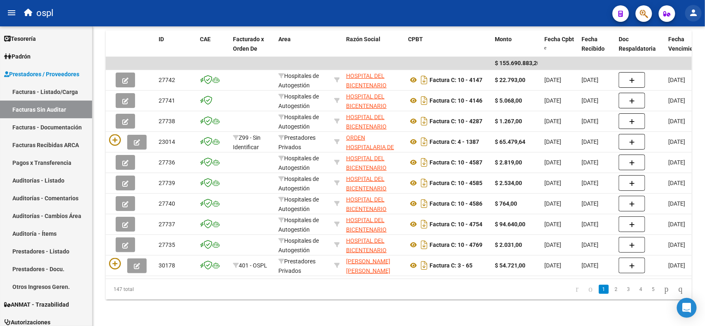
click at [698, 11] on mat-icon "person" at bounding box center [693, 13] width 10 height 10
click at [689, 28] on button "person Mi Perfil" at bounding box center [676, 35] width 50 height 20
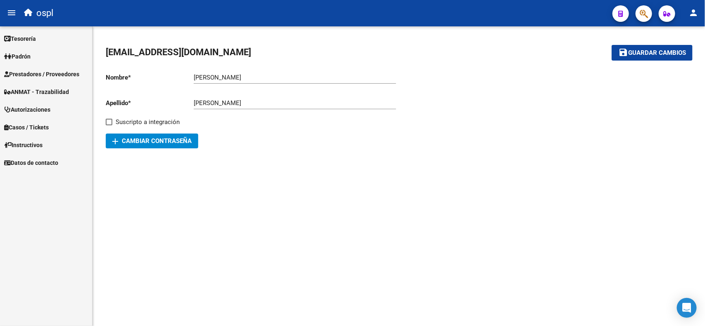
click at [685, 5] on button "person" at bounding box center [693, 13] width 17 height 17
drag, startPoint x: 578, startPoint y: 57, endPoint x: 461, endPoint y: 57, distance: 116.8
click at [577, 57] on div at bounding box center [352, 163] width 705 height 326
click at [31, 38] on span "Tesorería" at bounding box center [20, 38] width 32 height 9
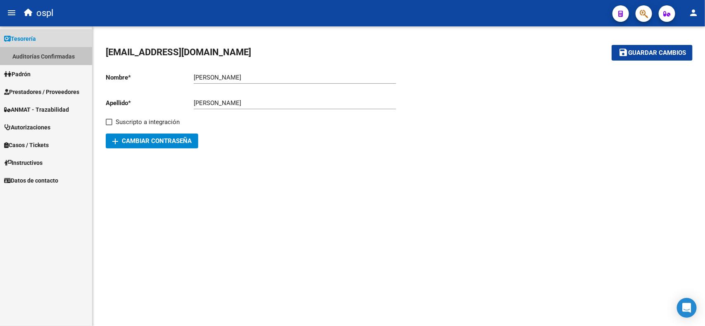
click at [34, 52] on link "Auditorías Confirmadas" at bounding box center [46, 56] width 92 height 18
